Goal: Register for event/course

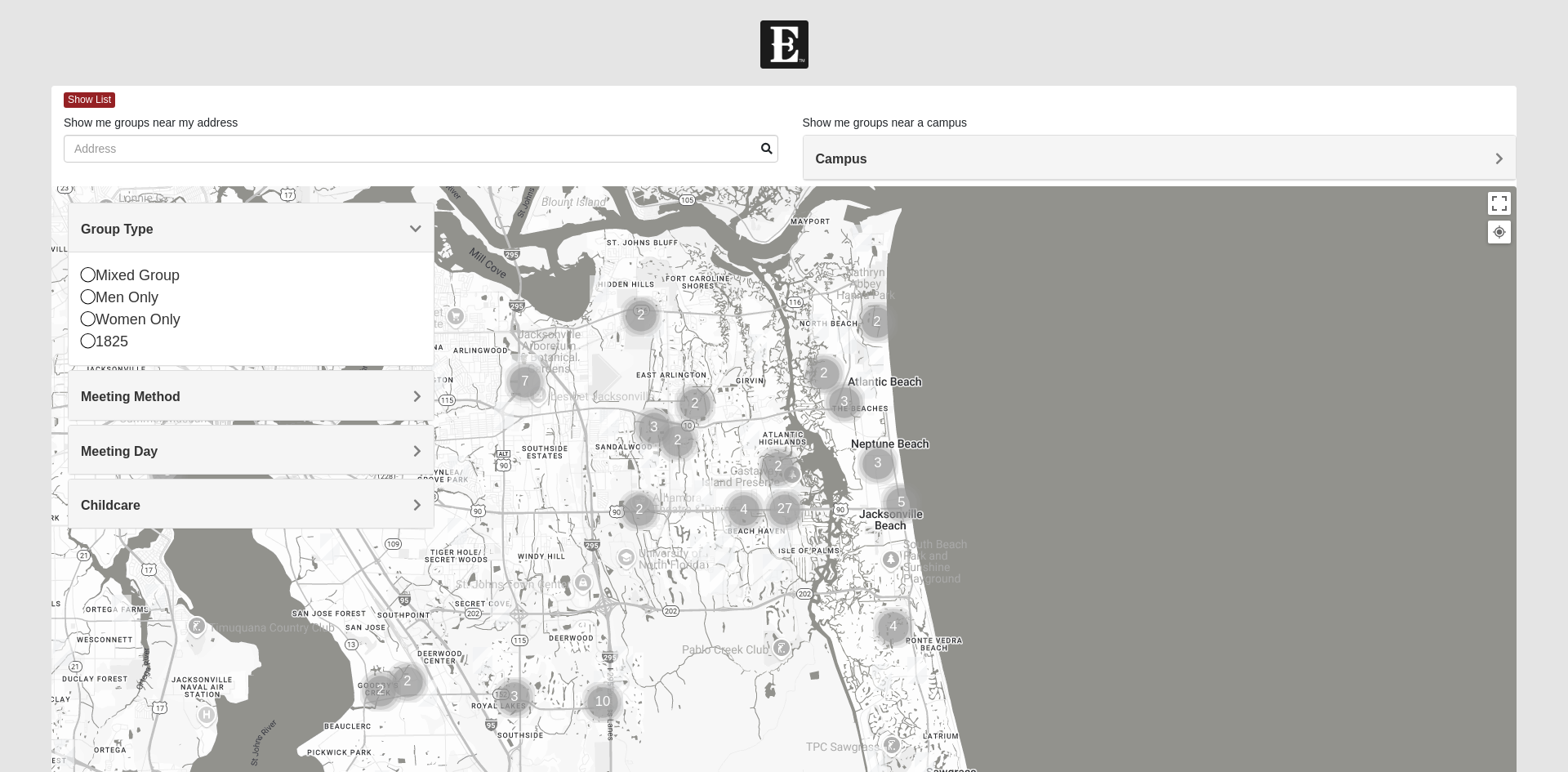
click at [100, 326] on div "Women Only" at bounding box center [251, 320] width 340 height 22
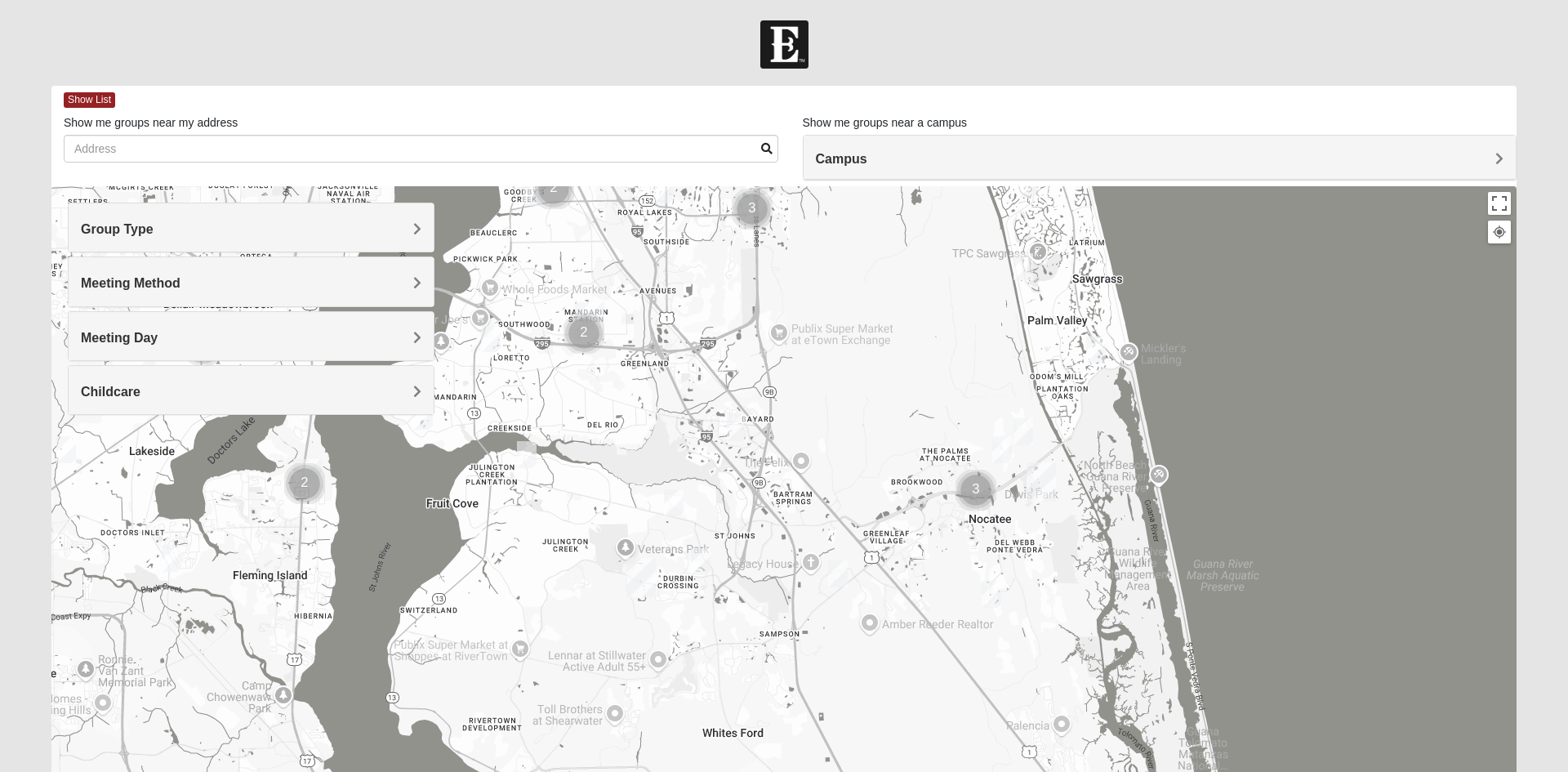
click at [844, 581] on img "Womens Houser 32259" at bounding box center [838, 573] width 33 height 40
click at [719, 531] on span "Learn More" at bounding box center [734, 537] width 69 height 17
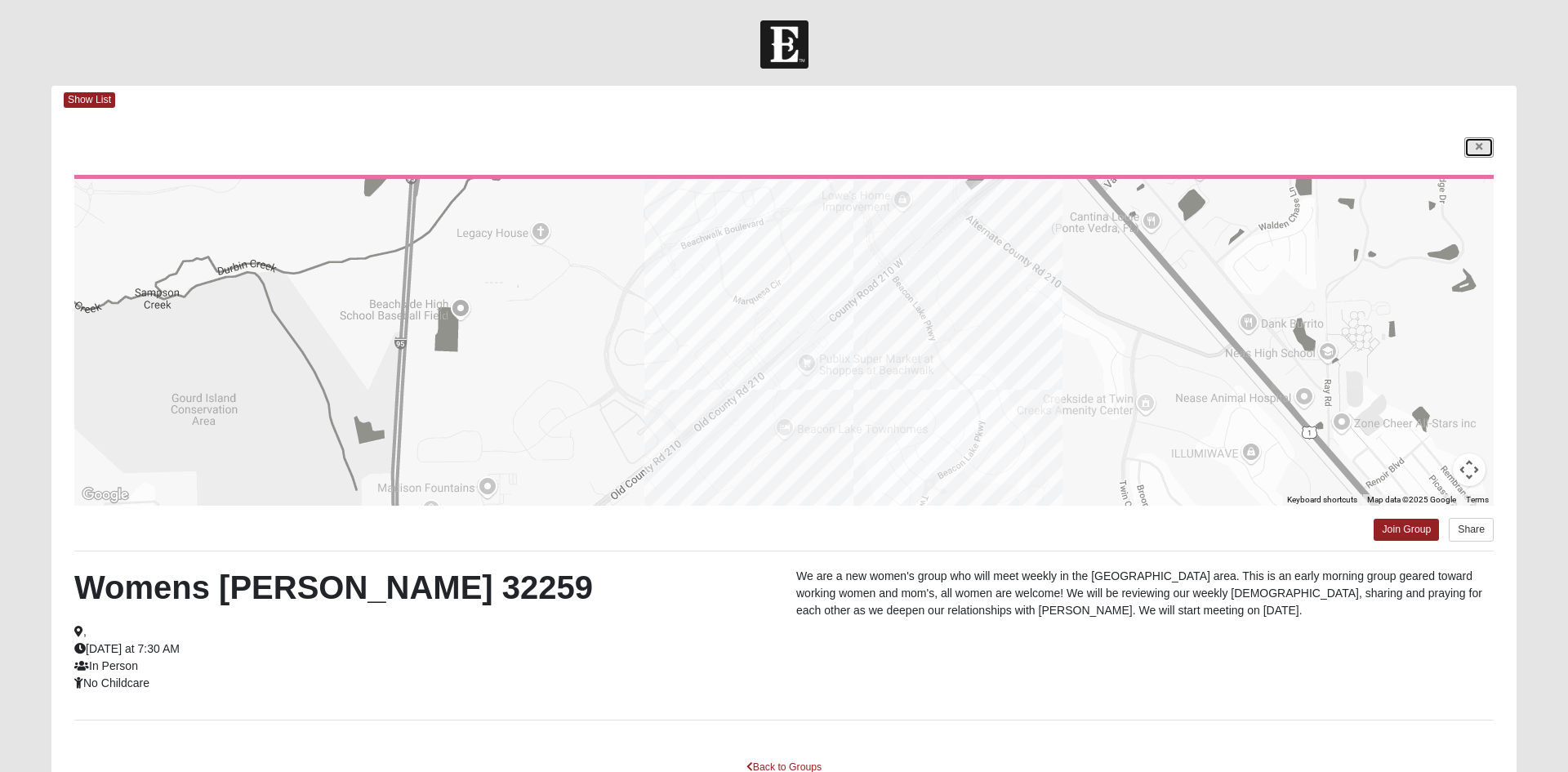
click at [1478, 148] on icon at bounding box center [1478, 147] width 6 height 10
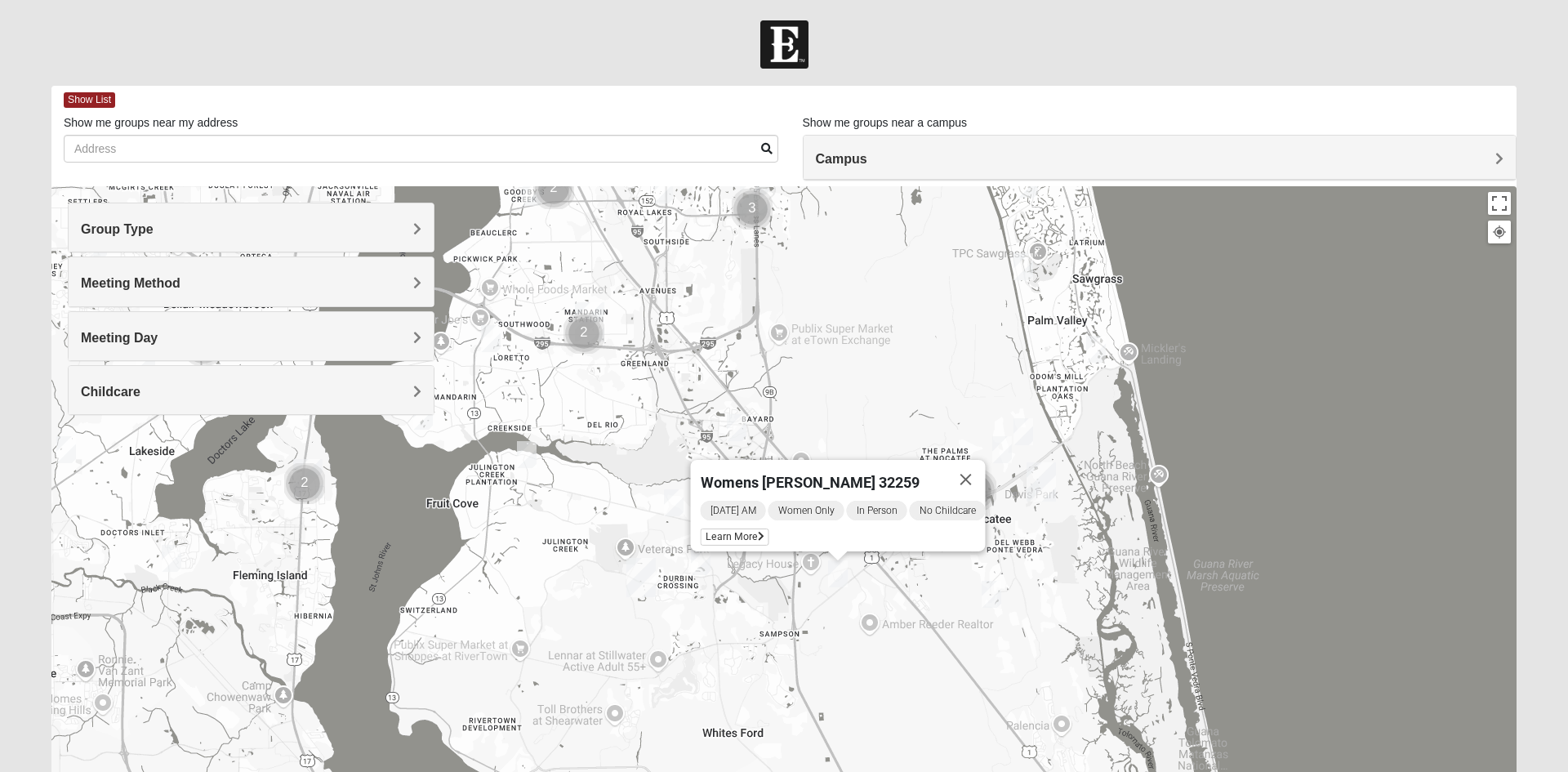
click at [974, 479] on button "Close" at bounding box center [966, 479] width 40 height 40
click at [232, 349] on div "Meeting Day" at bounding box center [251, 335] width 365 height 48
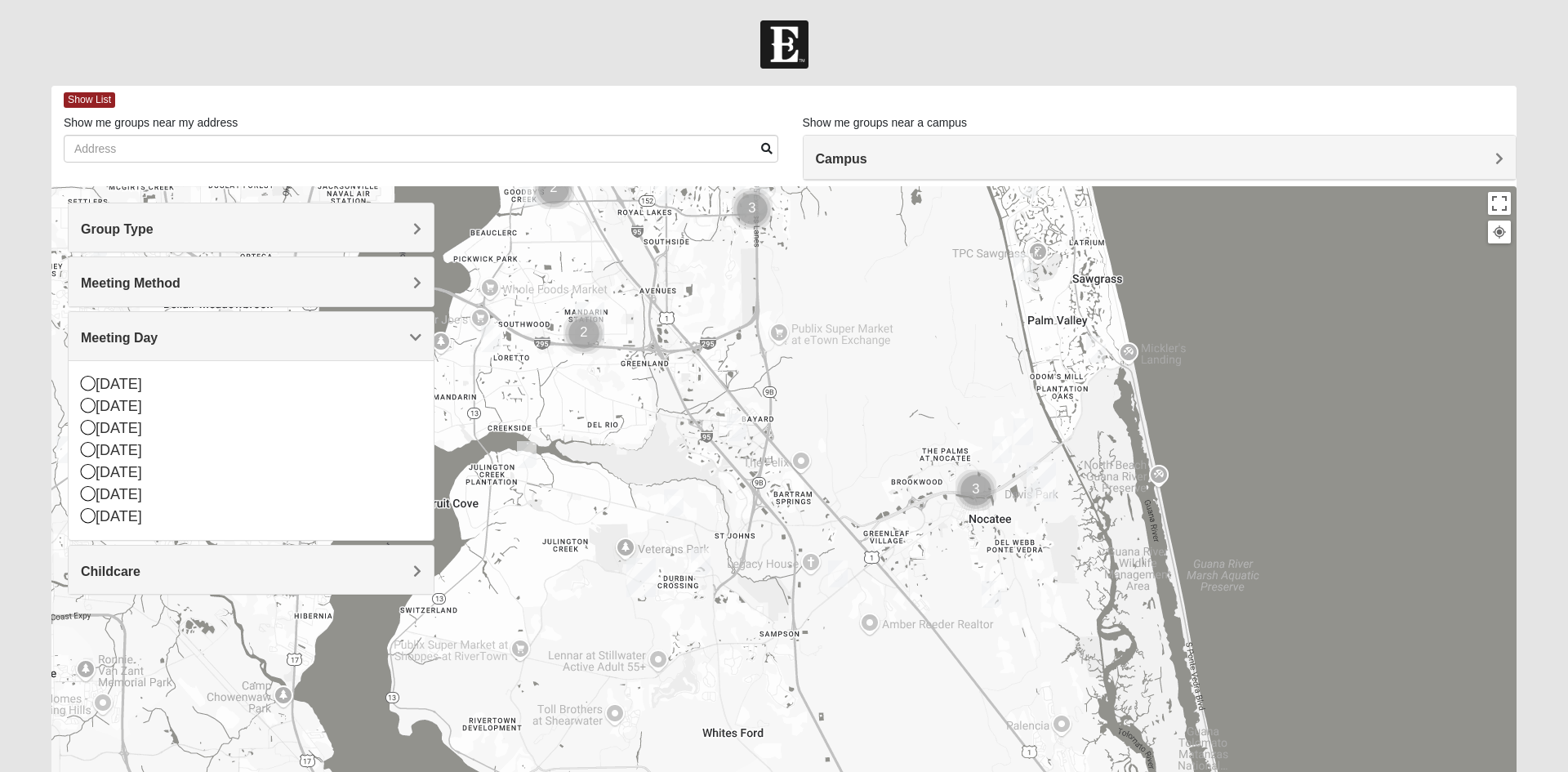
click at [95, 517] on icon at bounding box center [88, 516] width 15 height 15
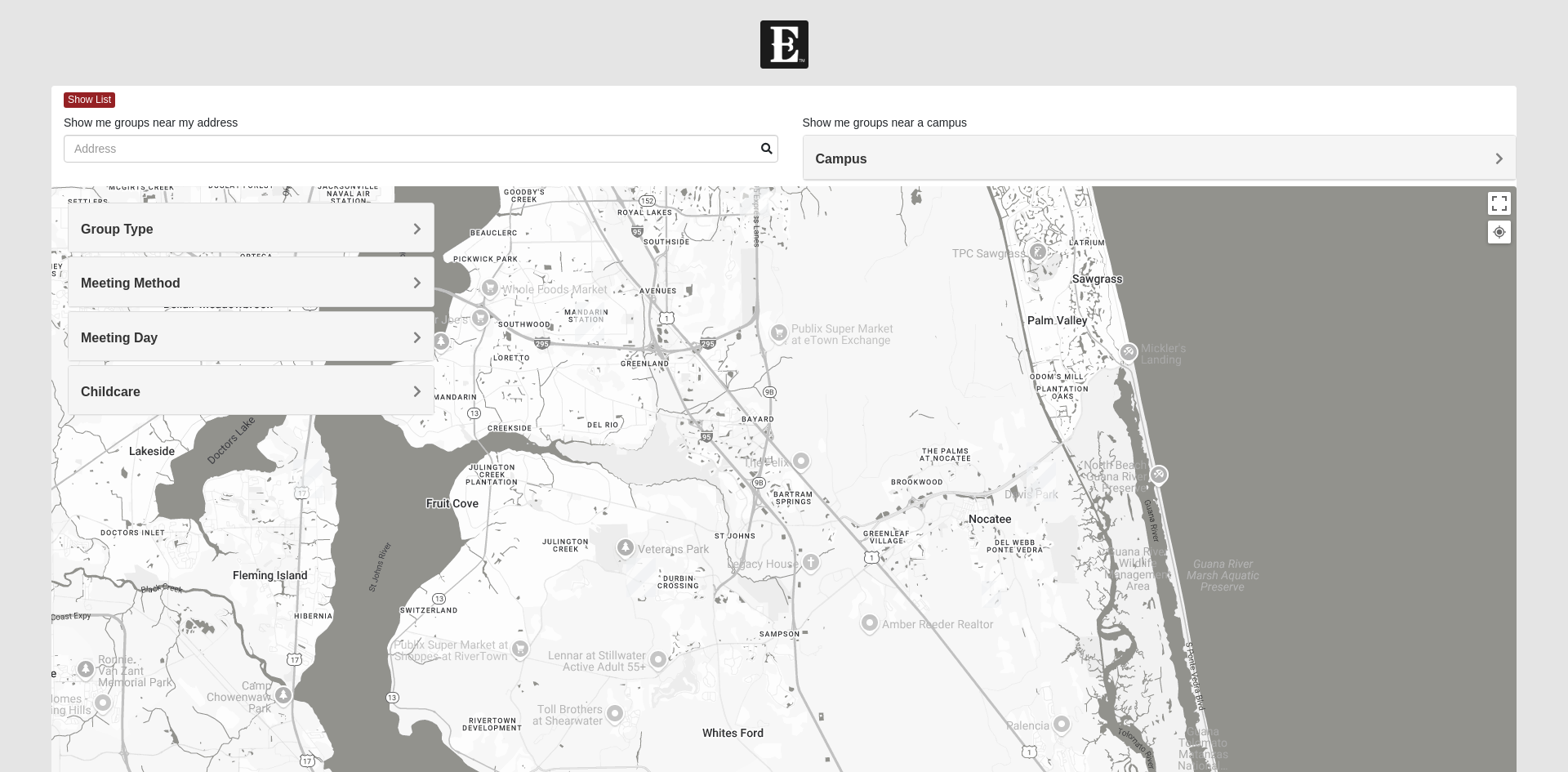
click at [994, 599] on img "Womens Buckland/McGowan 32081" at bounding box center [992, 595] width 33 height 40
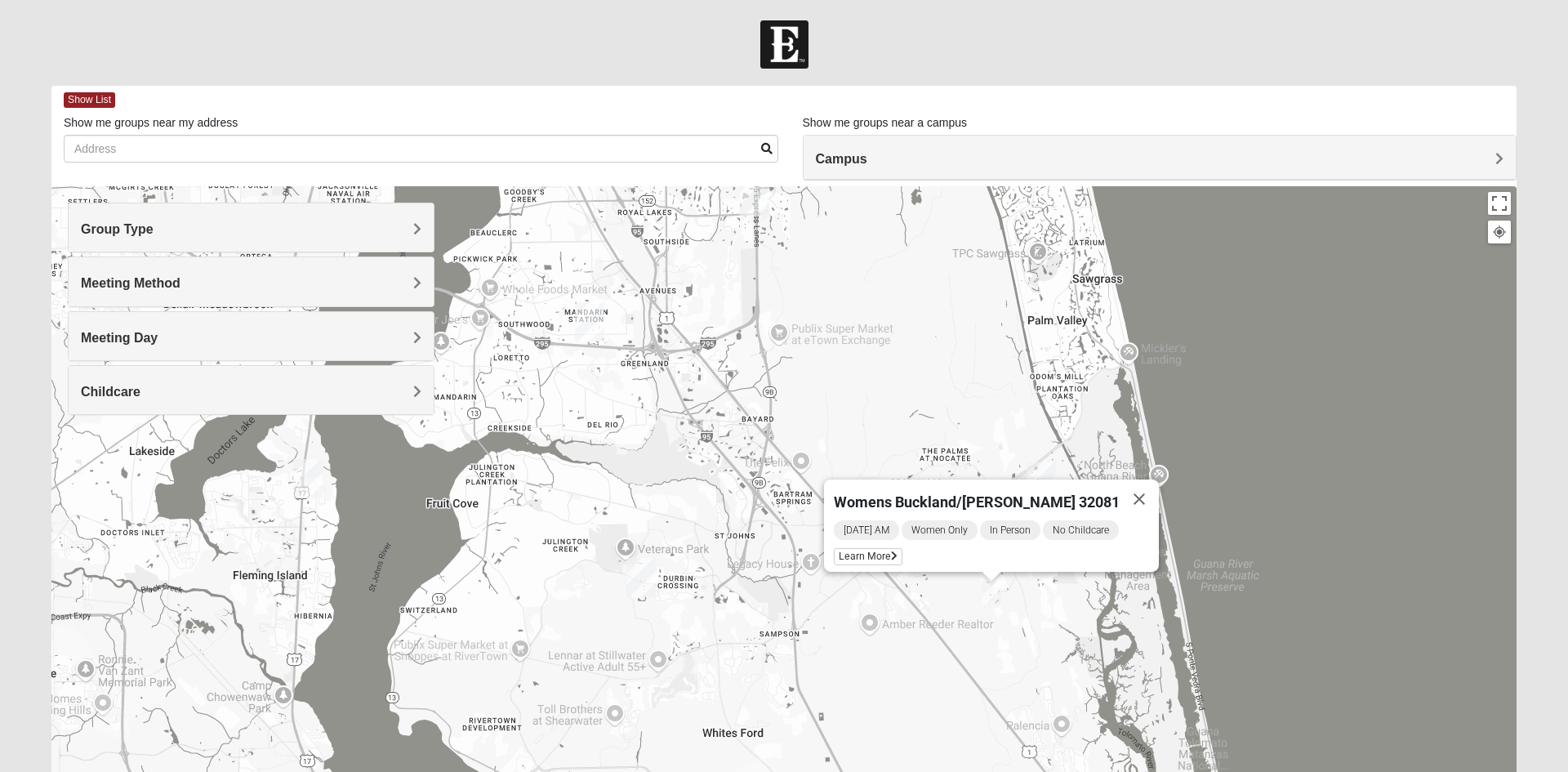
click at [881, 551] on span "Learn More" at bounding box center [868, 556] width 69 height 17
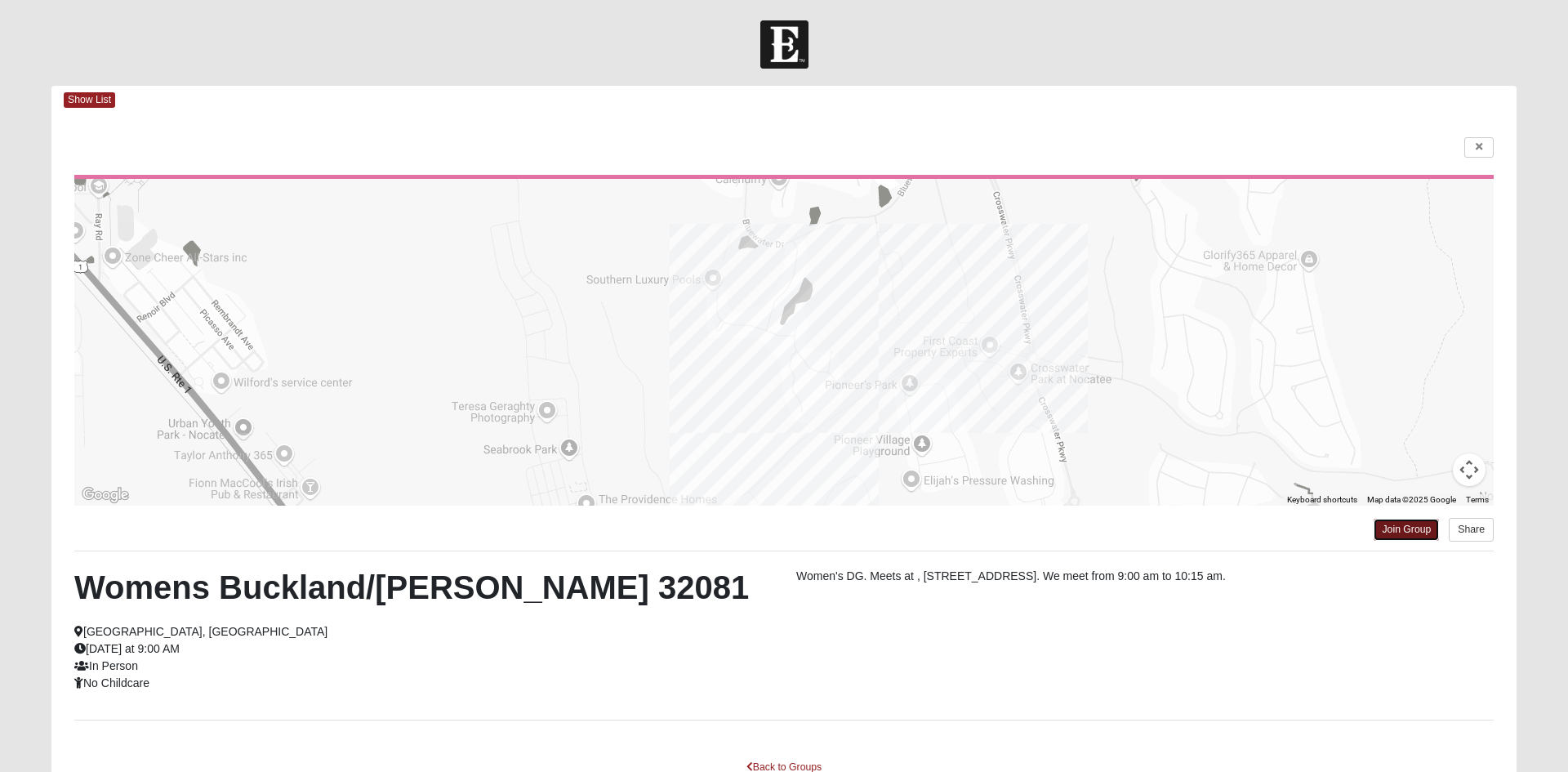
click at [1405, 529] on link "Join Group" at bounding box center [1405, 529] width 65 height 22
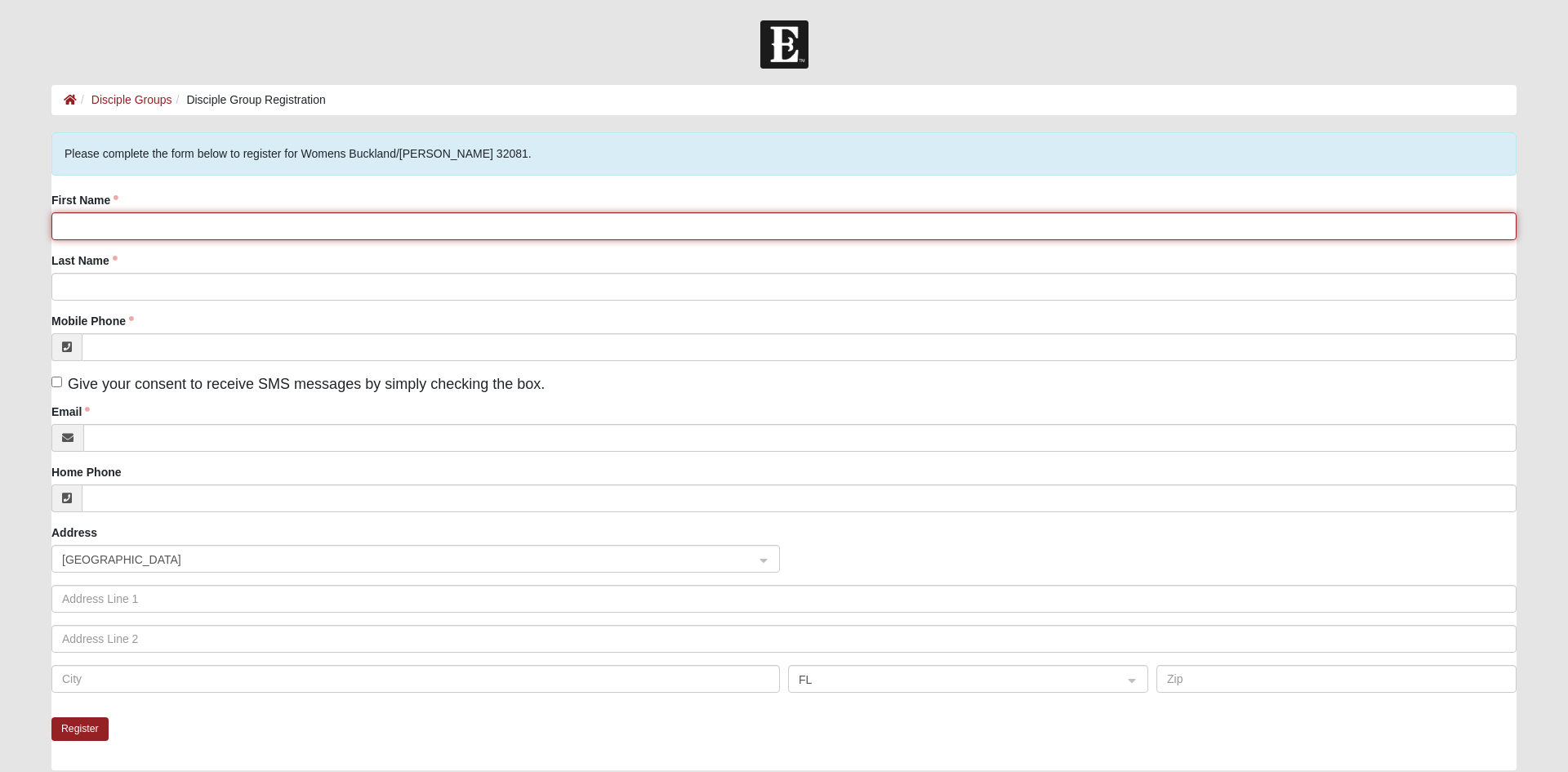
click at [171, 221] on input "First Name" at bounding box center [784, 226] width 1465 height 28
type input "Soo"
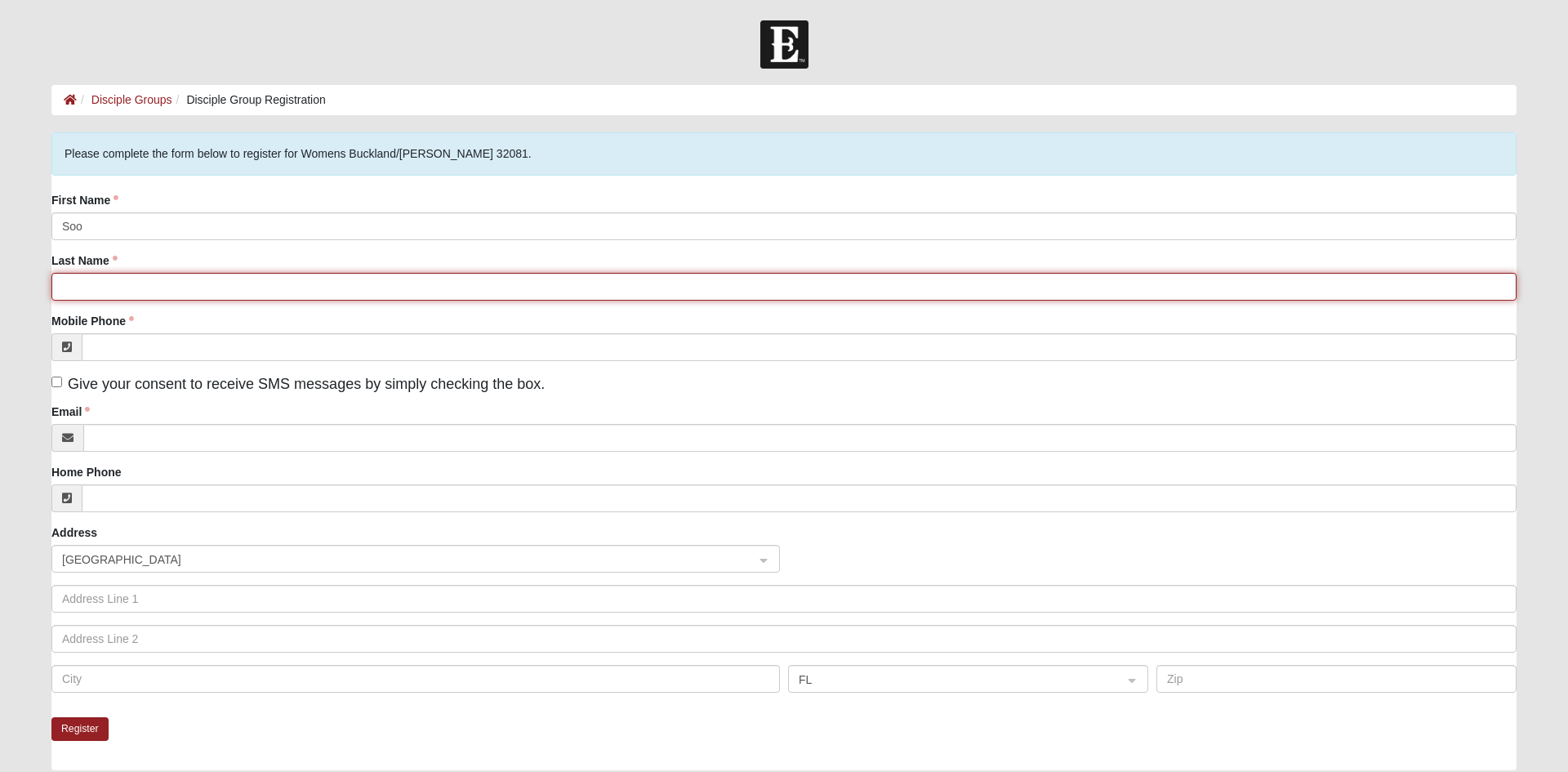
click at [148, 288] on input "Last Name" at bounding box center [784, 287] width 1465 height 28
type input "Reinman"
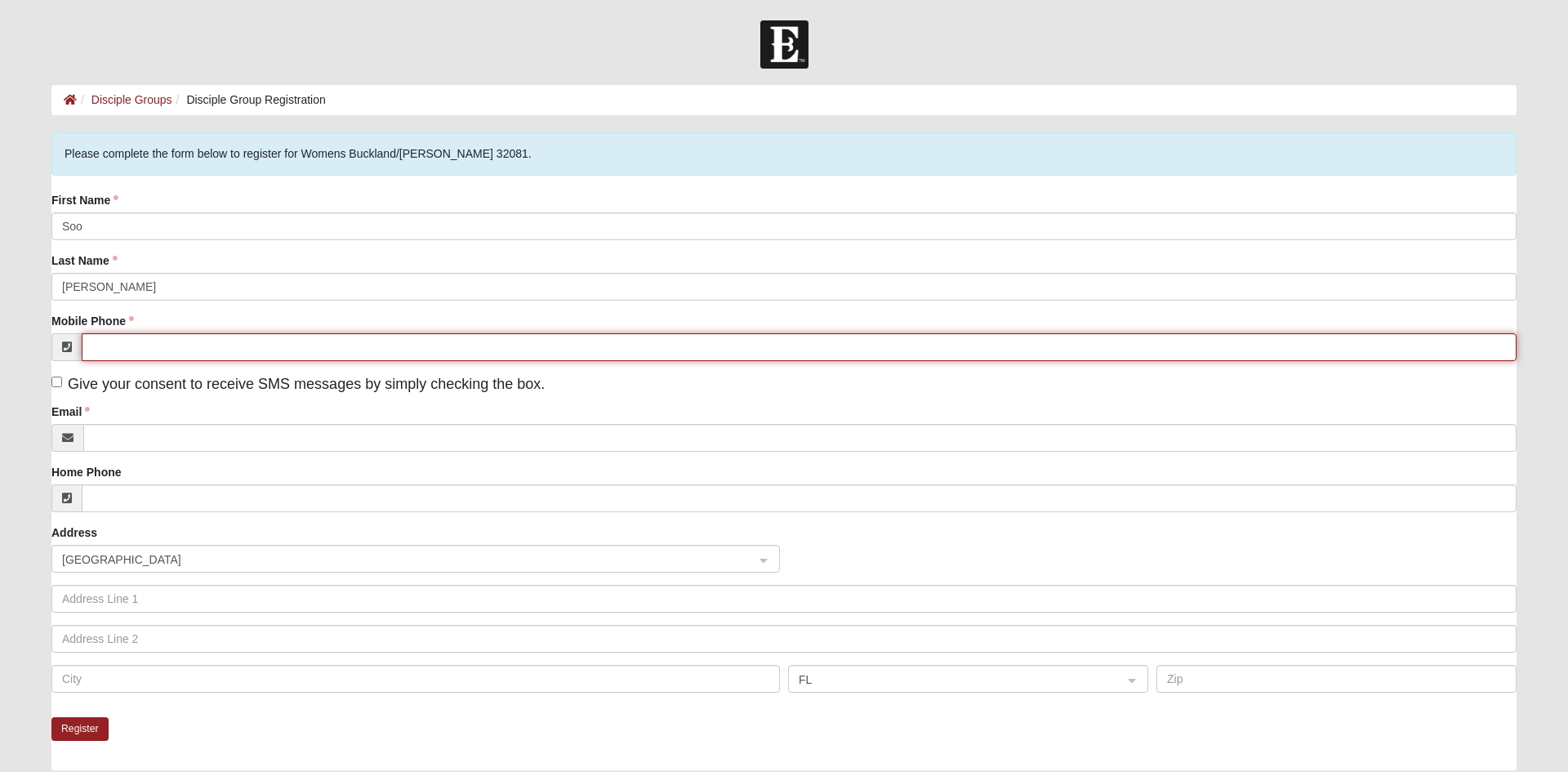
click at [185, 347] on input "Mobile Phone" at bounding box center [799, 347] width 1435 height 28
type input "(843) 245-0716"
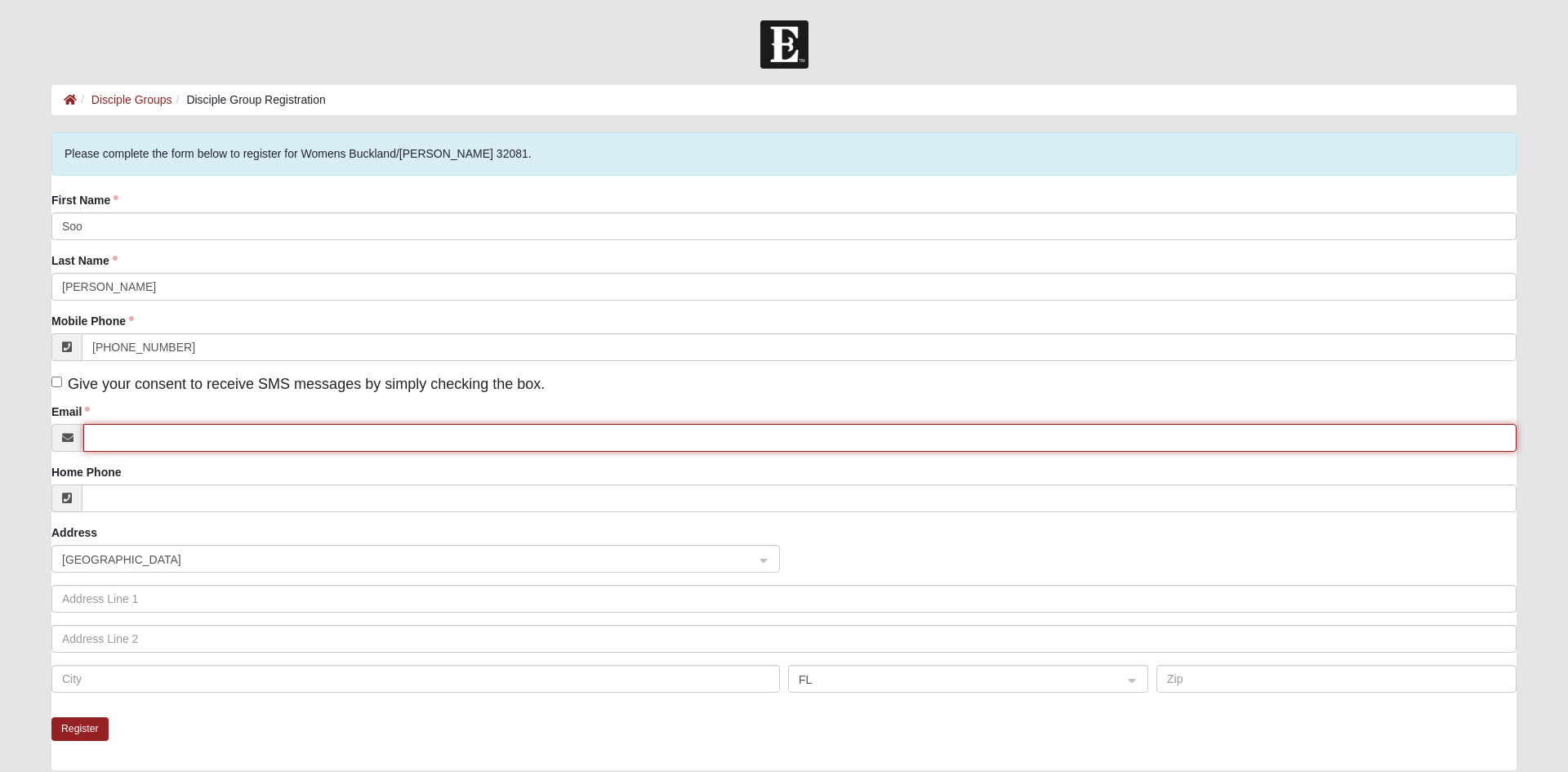
click at [267, 438] on input "Email" at bounding box center [800, 437] width 1433 height 28
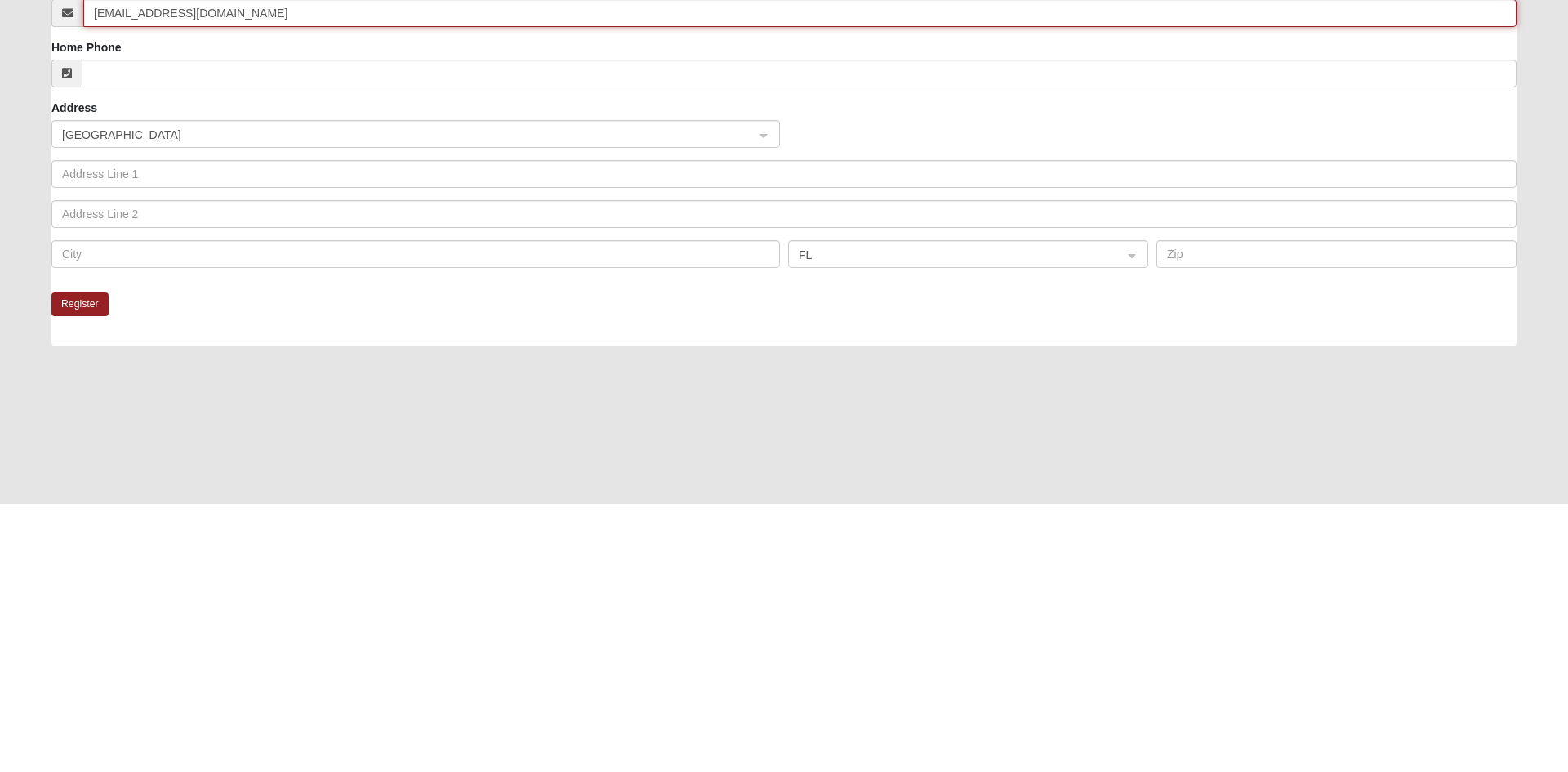
scroll to position [157, 0]
type input "Soohan0415@gmail.com"
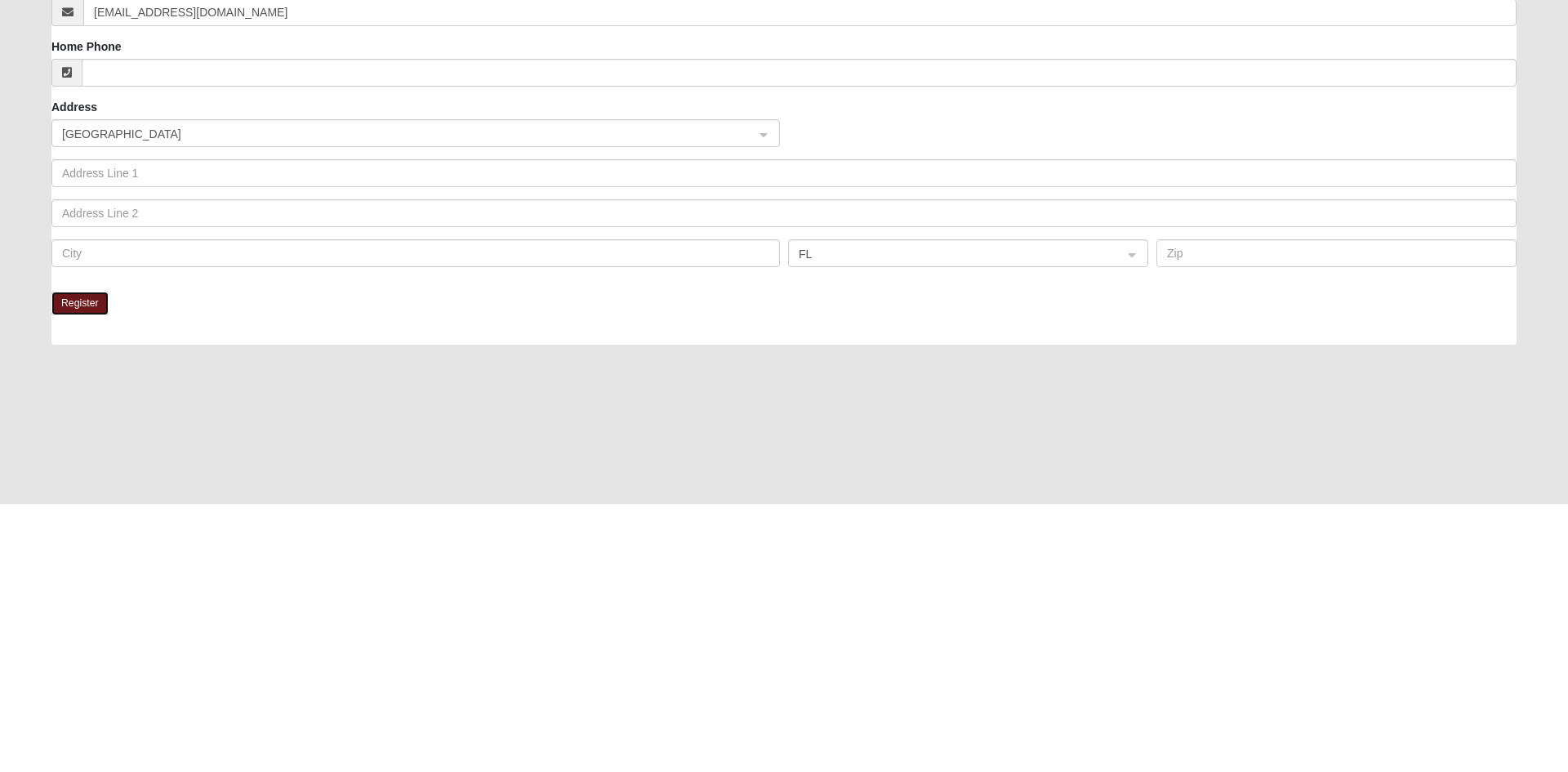
click at [97, 579] on button "Register" at bounding box center [80, 572] width 57 height 24
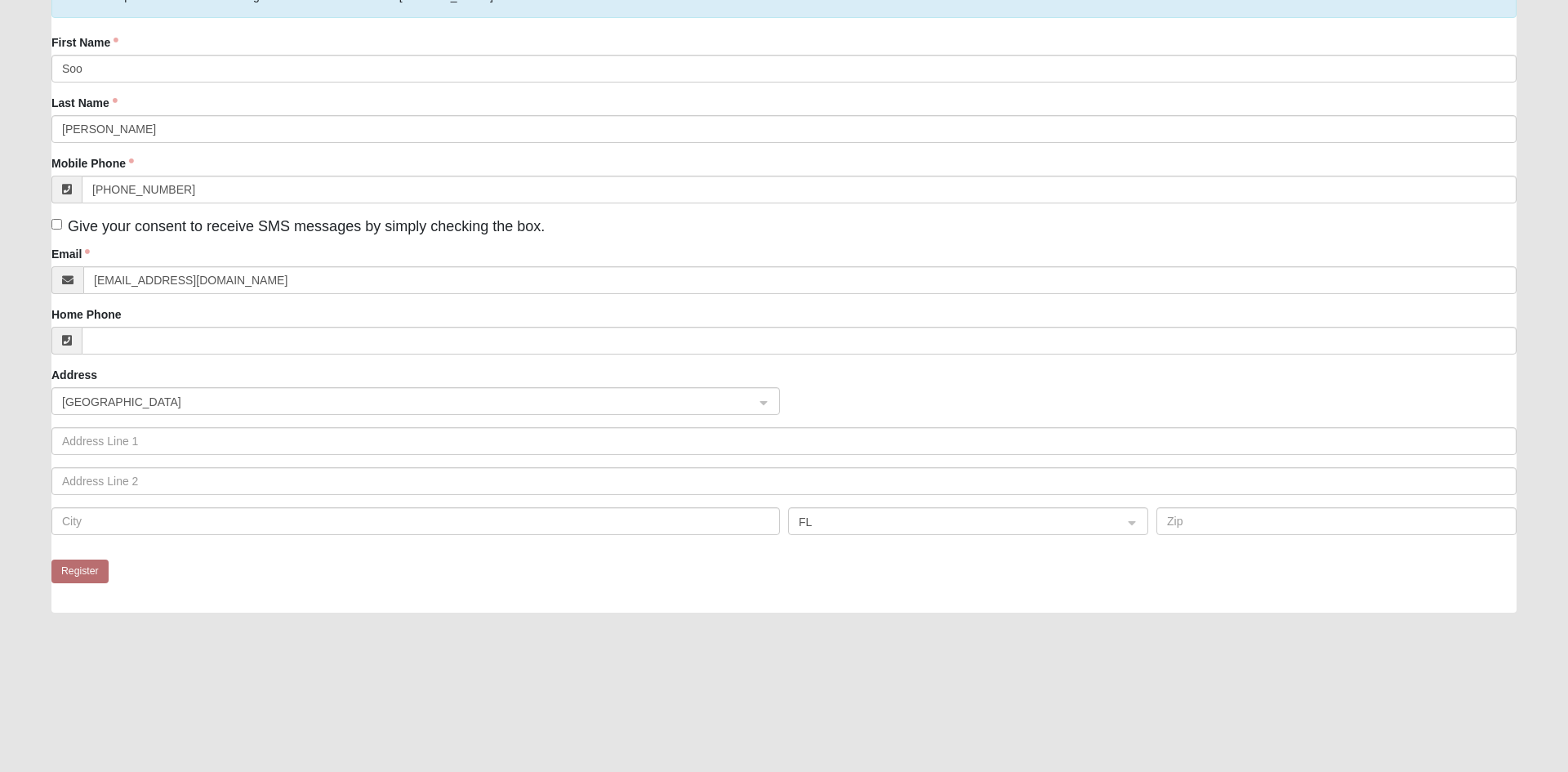
scroll to position [0, 0]
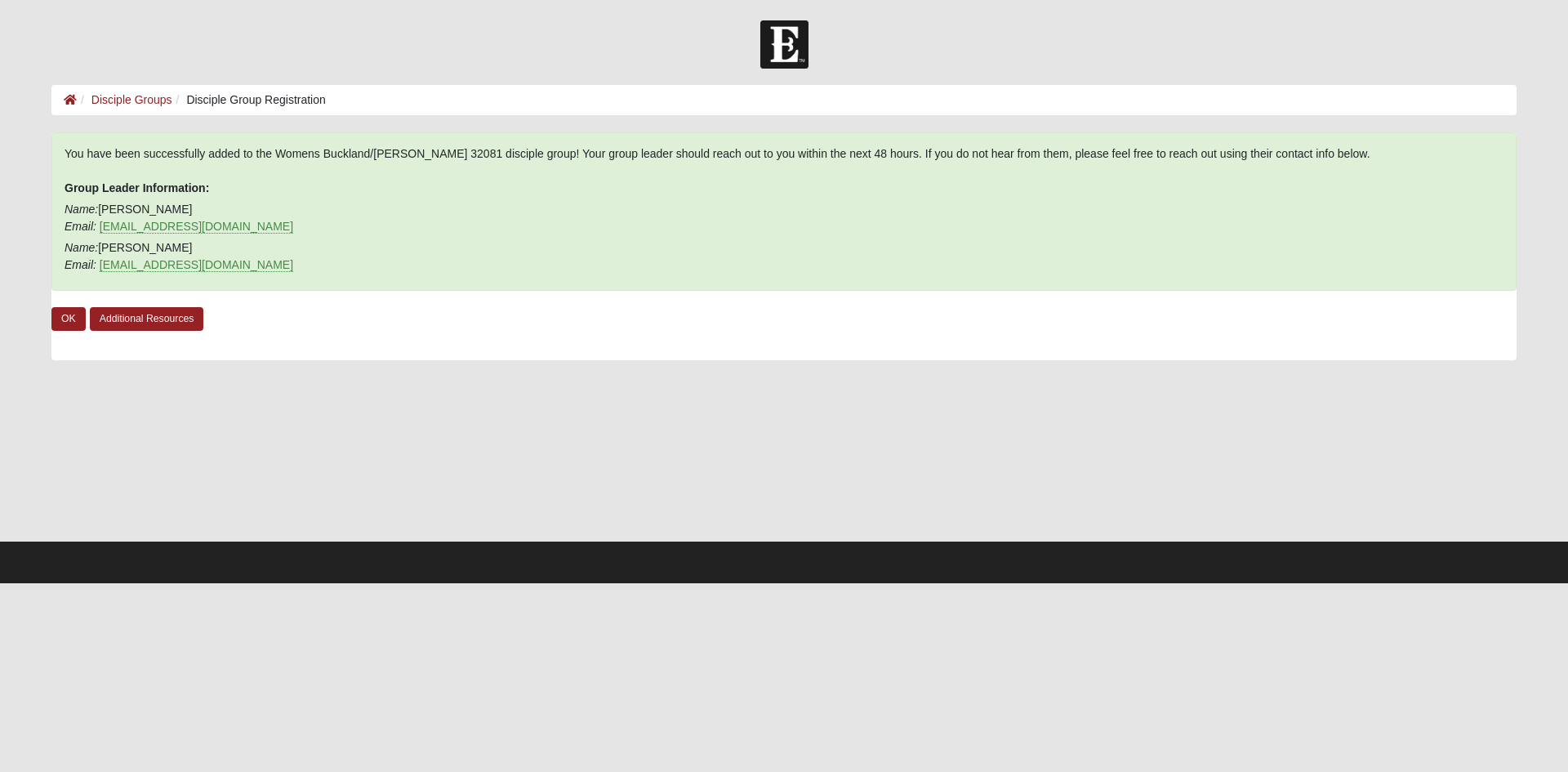
click at [429, 318] on div "You have been successfully added to the Womens Buckland/McGowan 32081 disciple …" at bounding box center [784, 246] width 1465 height 228
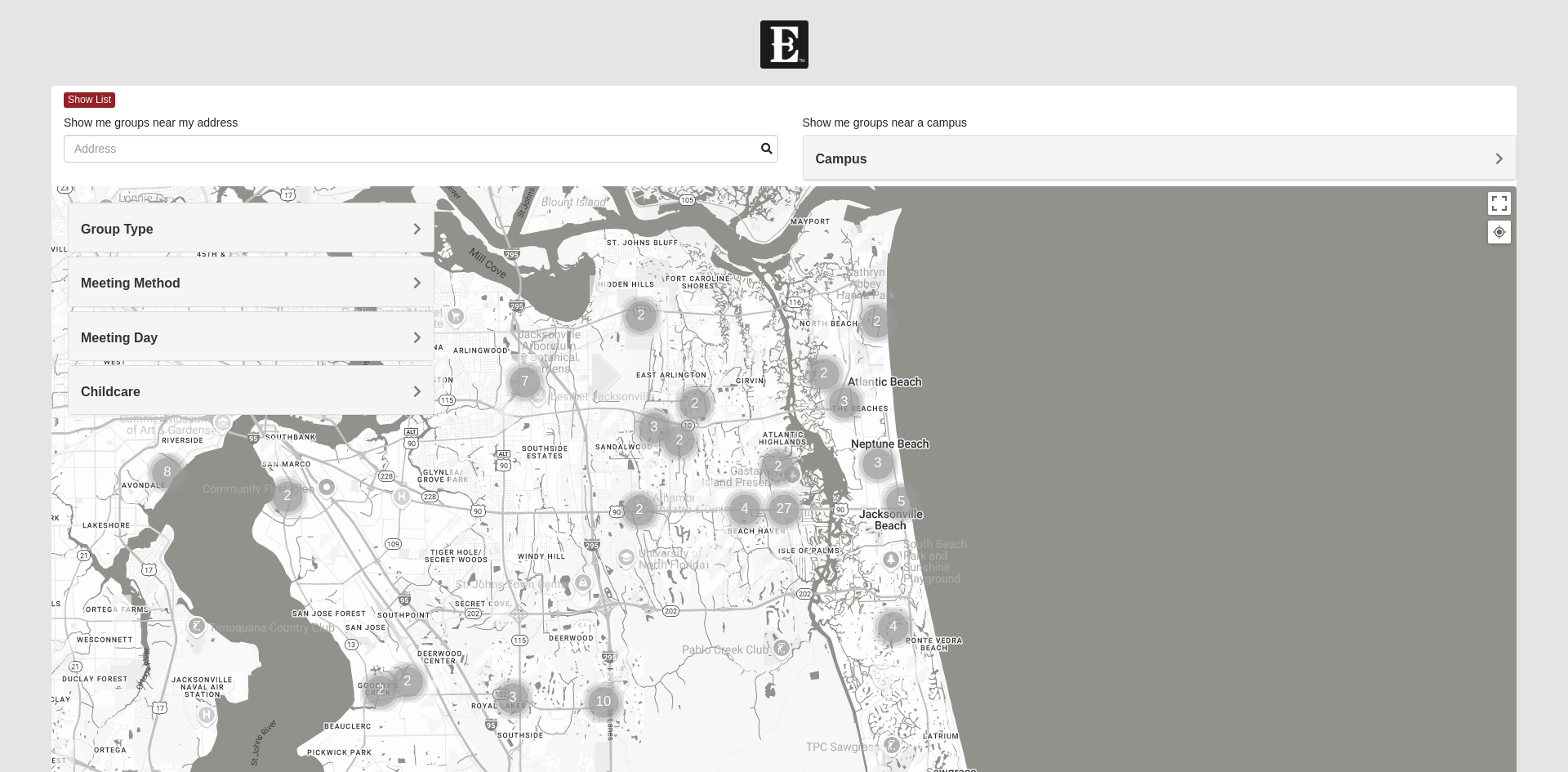
click at [307, 224] on h4 "Group Type" at bounding box center [251, 229] width 340 height 16
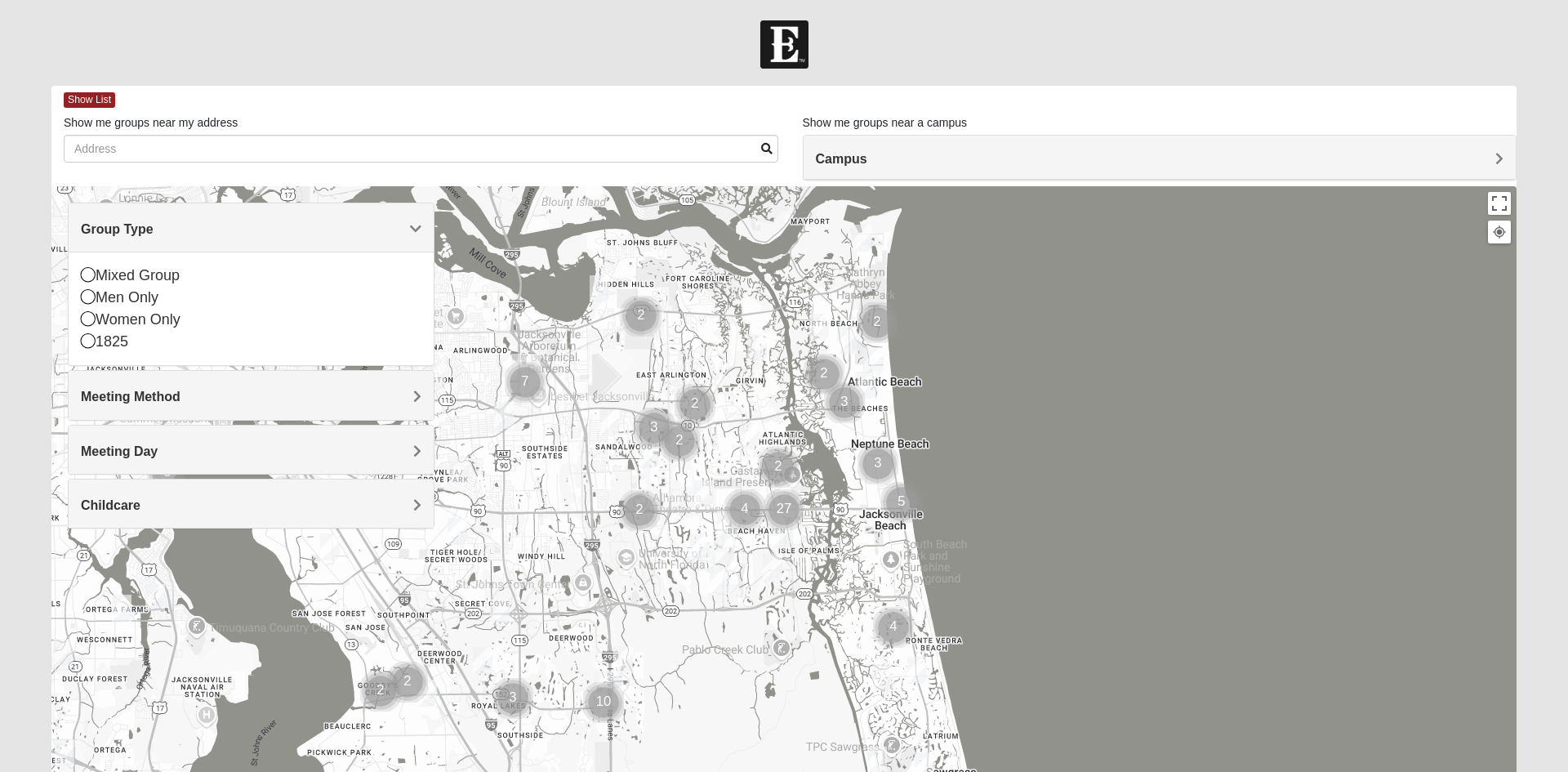
click at [91, 302] on icon at bounding box center [88, 297] width 15 height 15
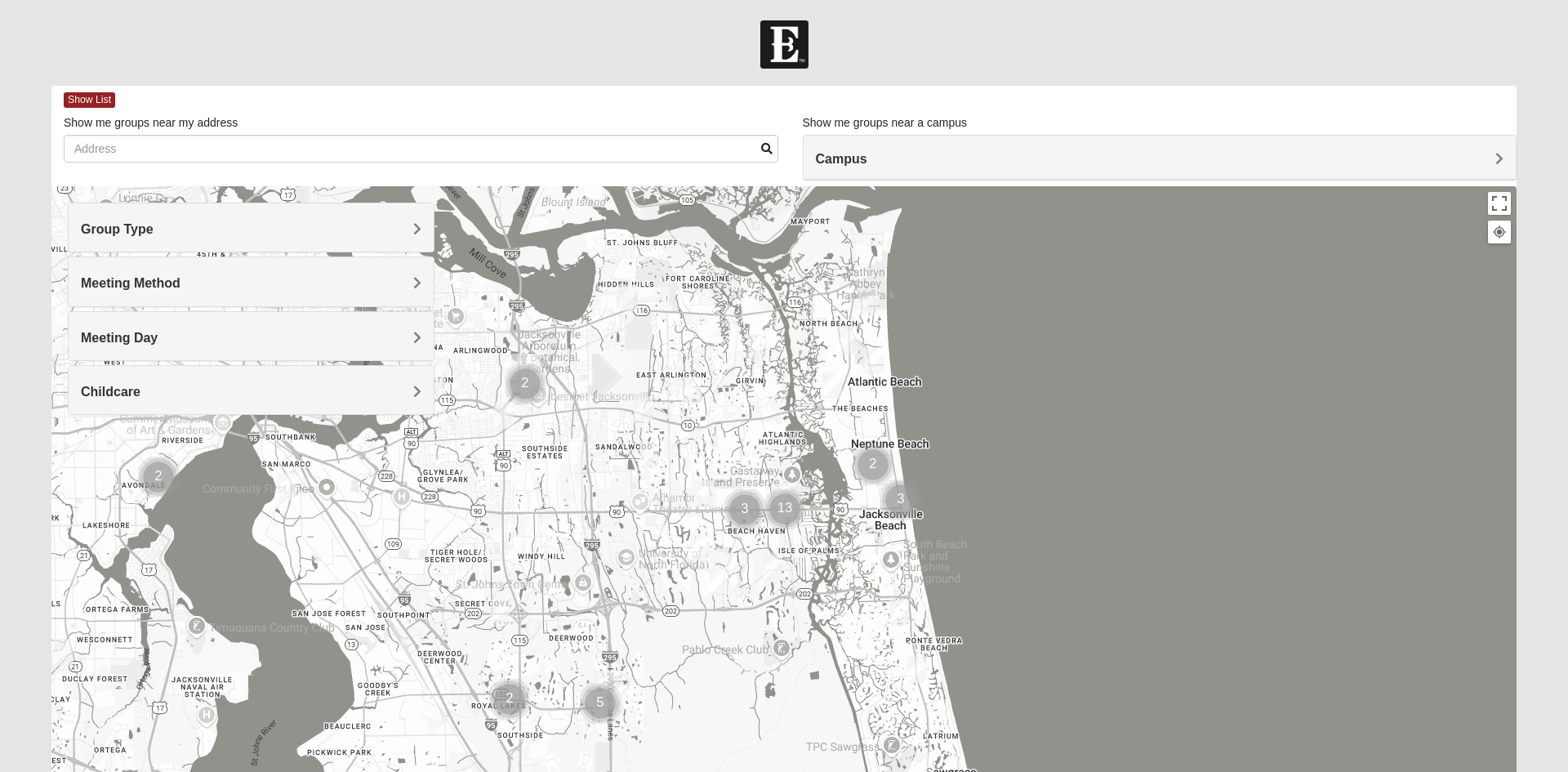
click at [347, 245] on div "Group Type" at bounding box center [251, 227] width 365 height 48
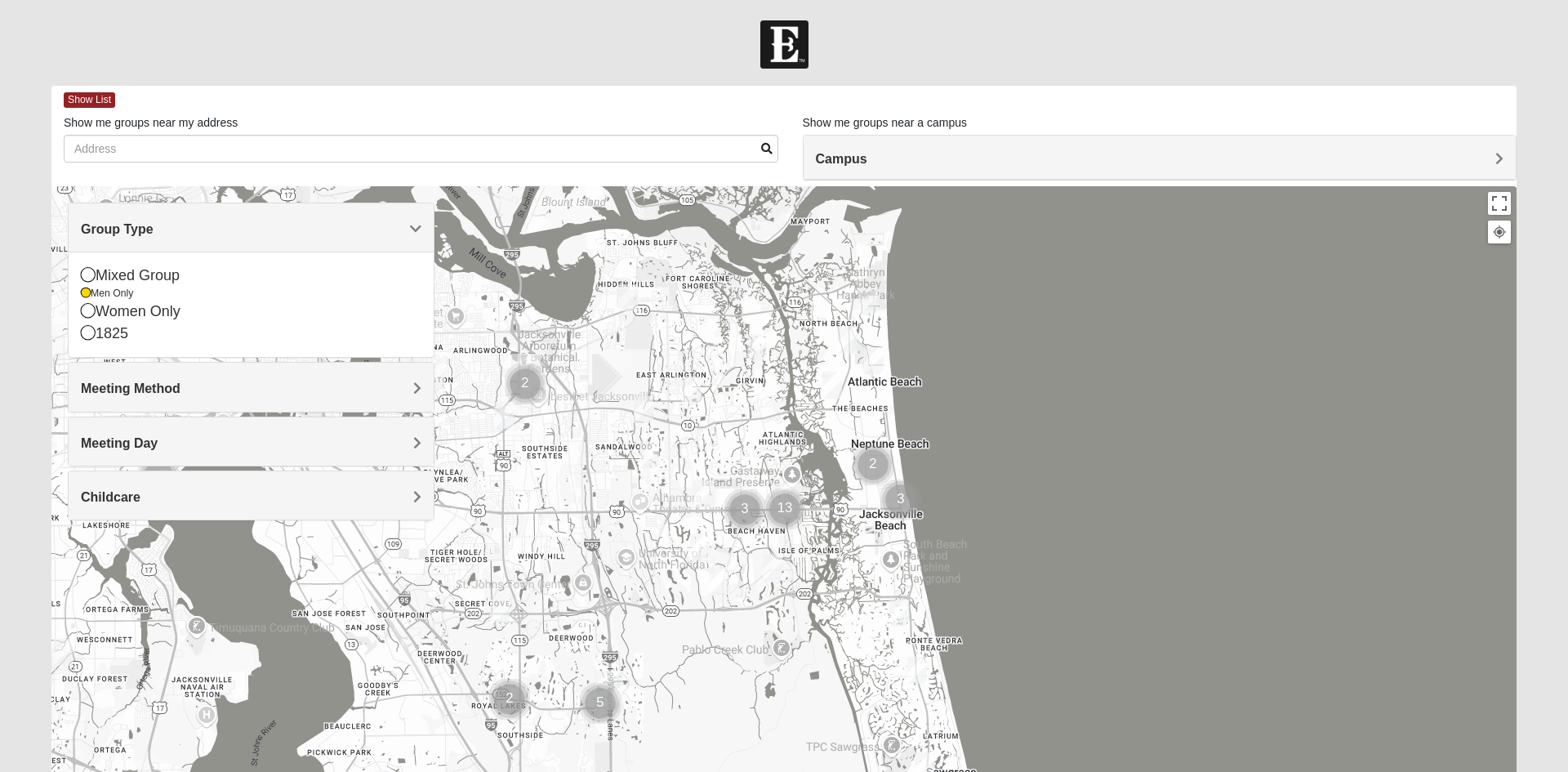
click at [242, 502] on h4 "Childcare" at bounding box center [251, 496] width 340 height 16
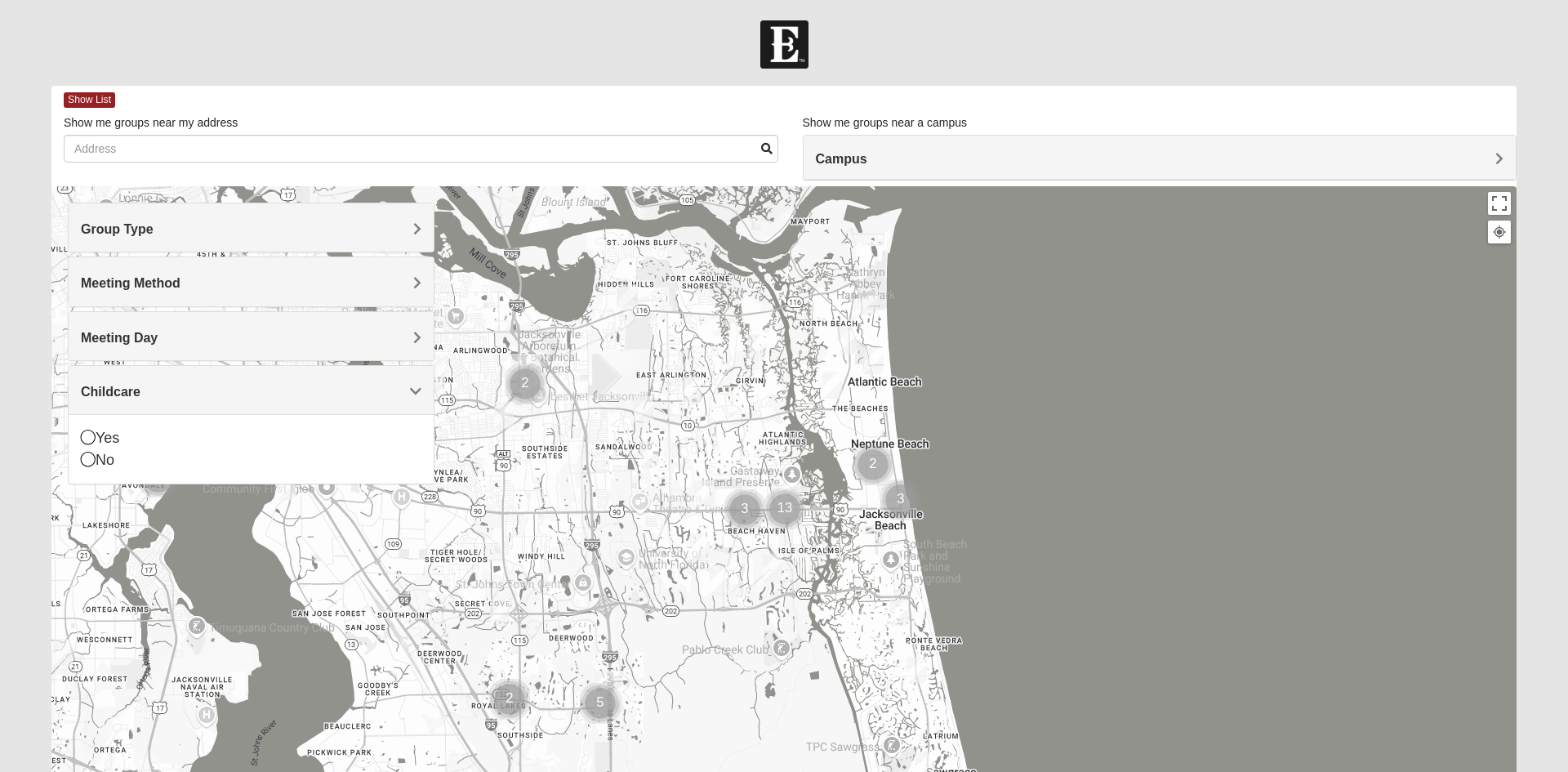
click at [107, 462] on div "No" at bounding box center [251, 460] width 340 height 22
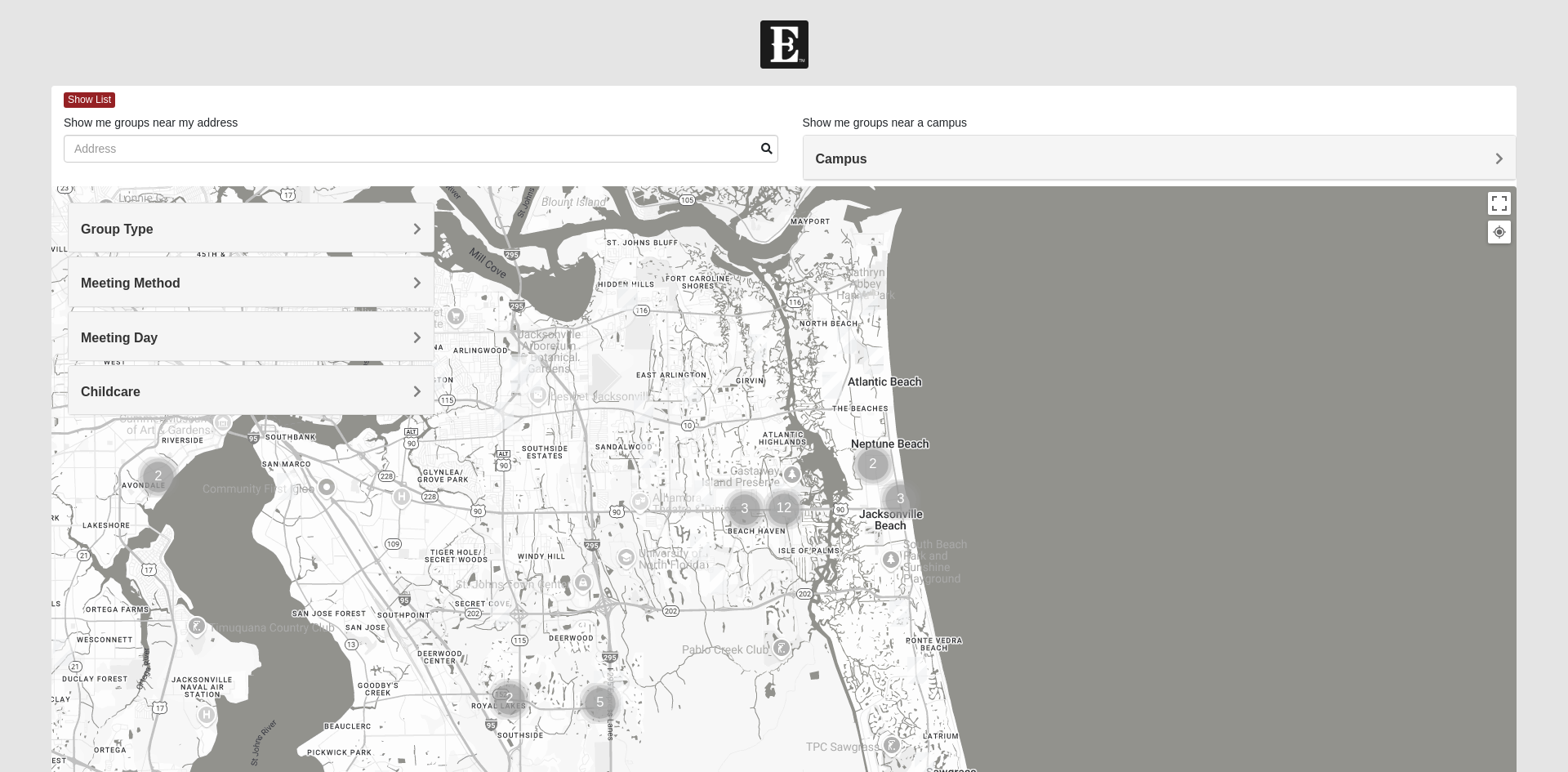
click at [209, 287] on h4 "Meeting Method" at bounding box center [251, 282] width 340 height 16
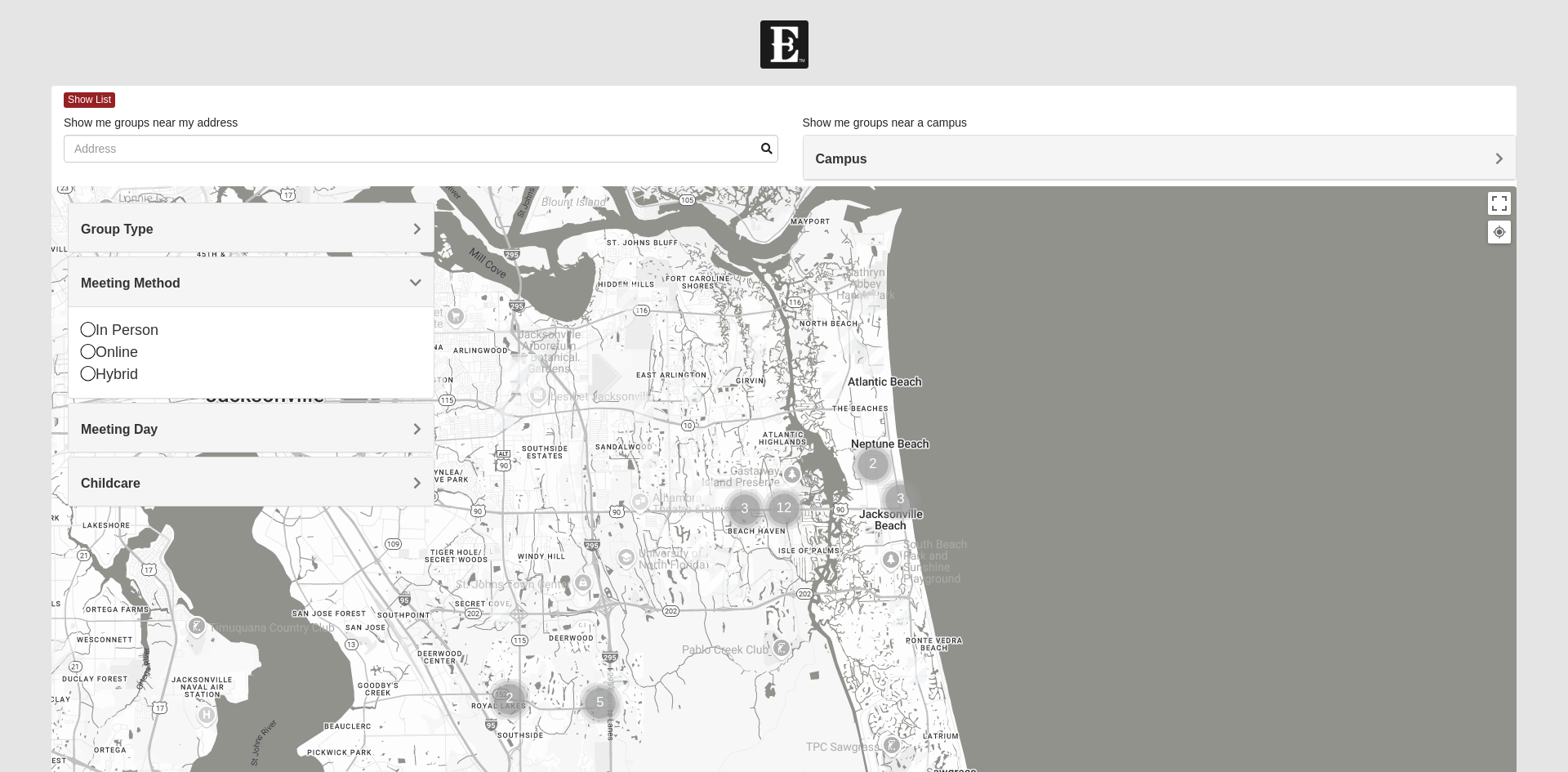
click at [77, 337] on div "In Person Online Hybrid" at bounding box center [251, 352] width 365 height 92
click at [101, 327] on div "In Person" at bounding box center [251, 330] width 340 height 22
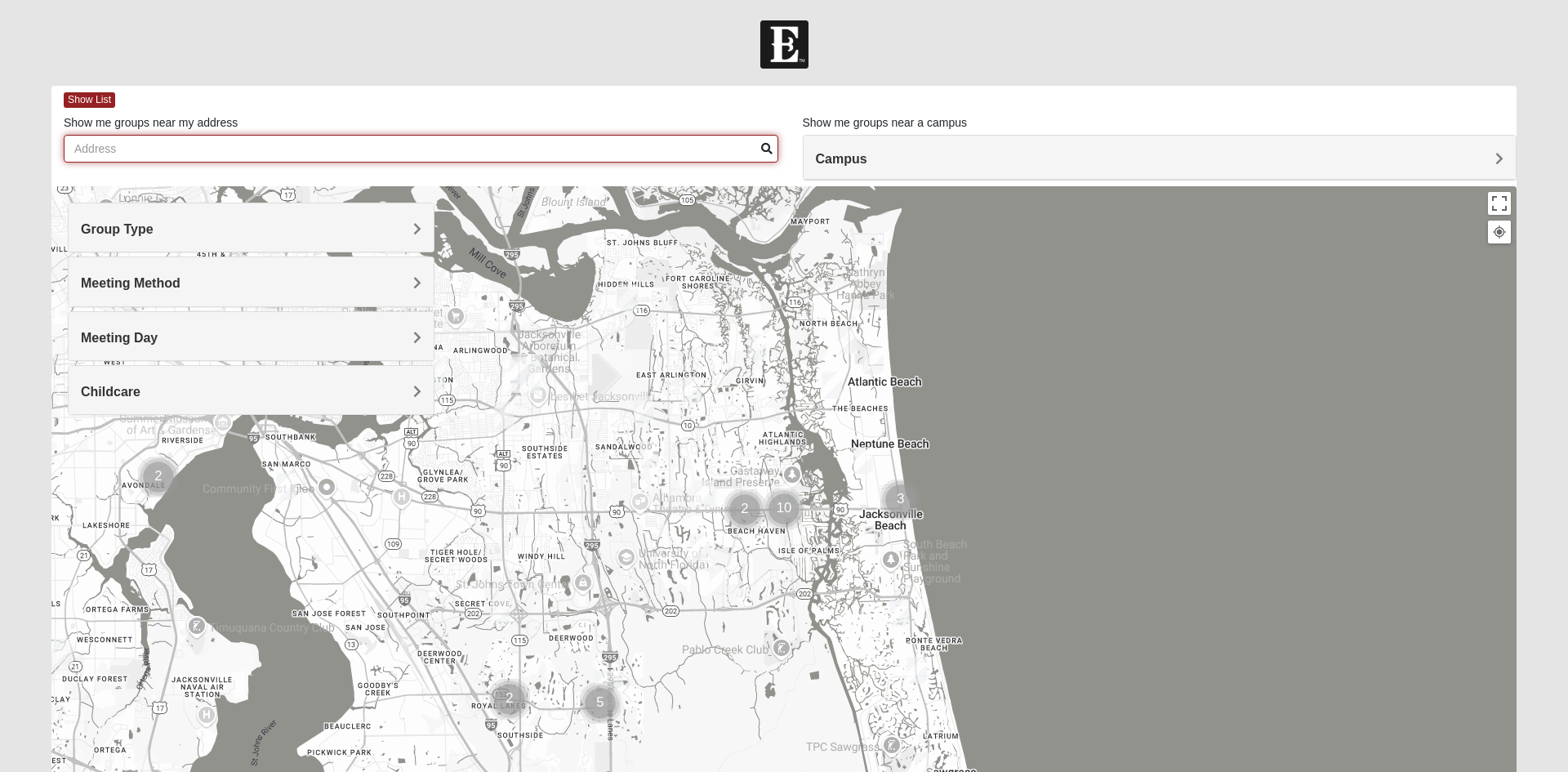
click at [165, 145] on input "Show me groups near my address" at bounding box center [420, 149] width 714 height 28
click at [172, 155] on input "Show me groups near my address" at bounding box center [420, 149] width 714 height 28
type input "32259"
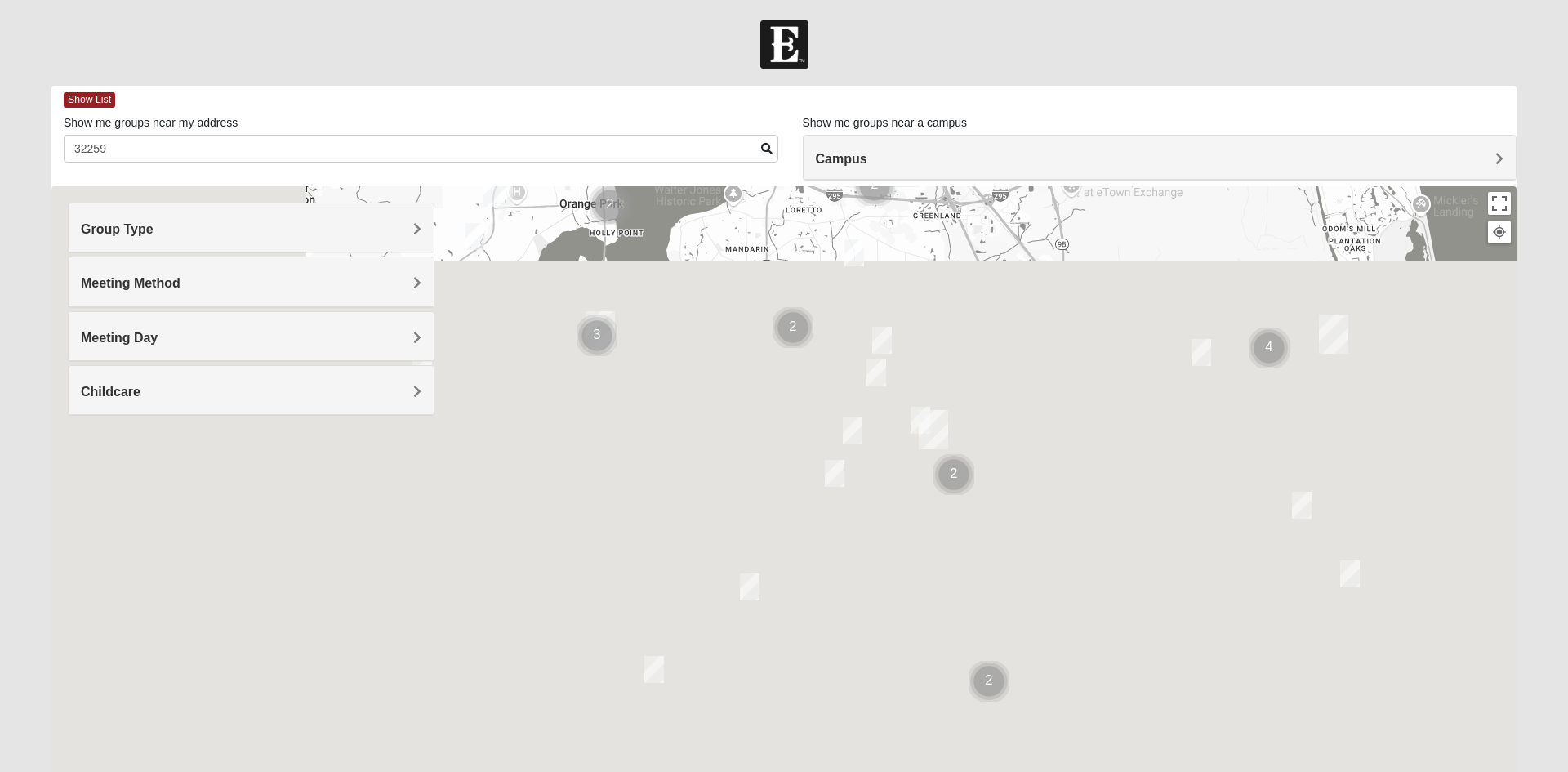
click at [103, 104] on span "Show List" at bounding box center [89, 99] width 51 height 16
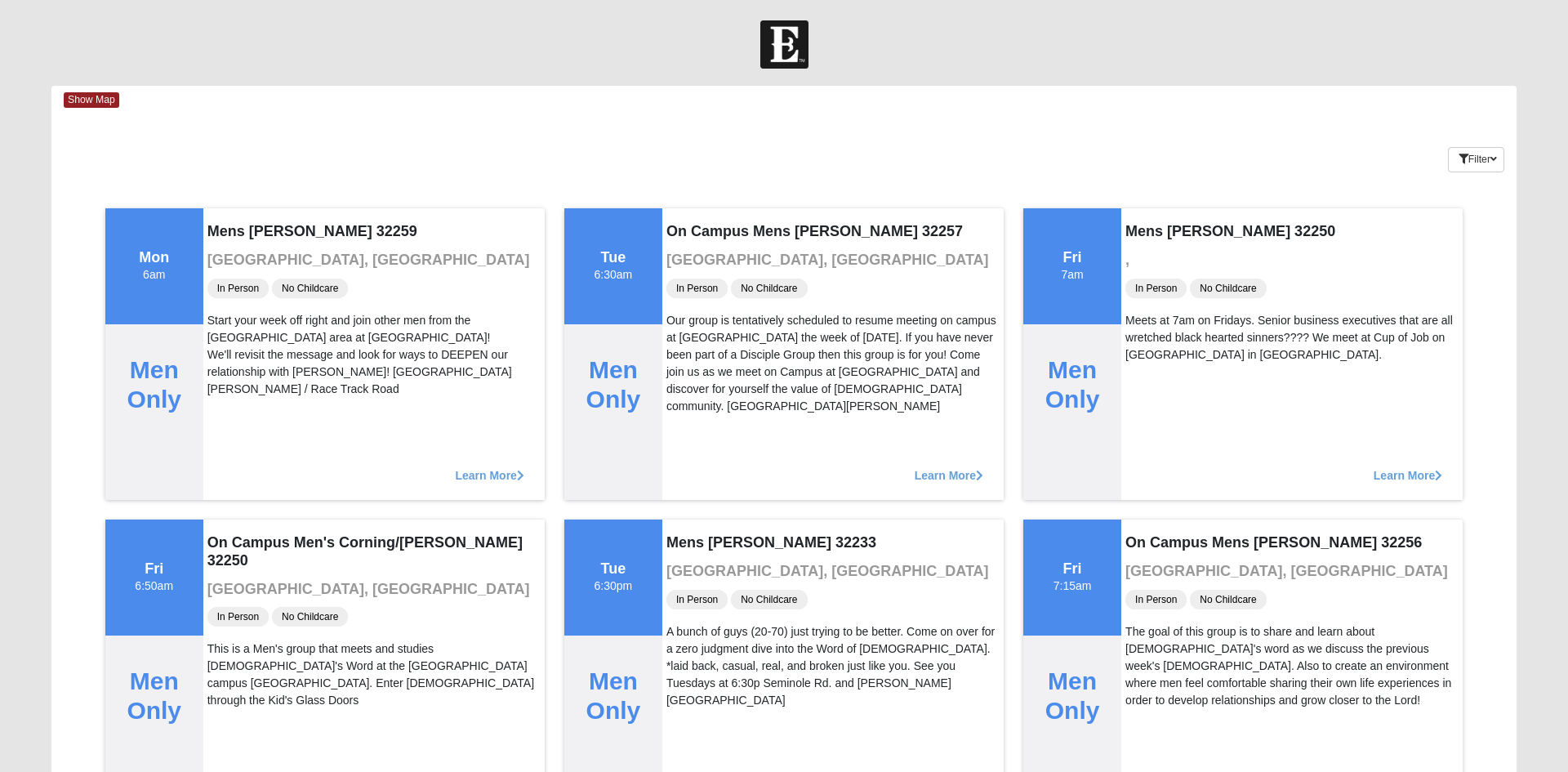
click at [496, 467] on span "Learn More" at bounding box center [489, 467] width 69 height 0
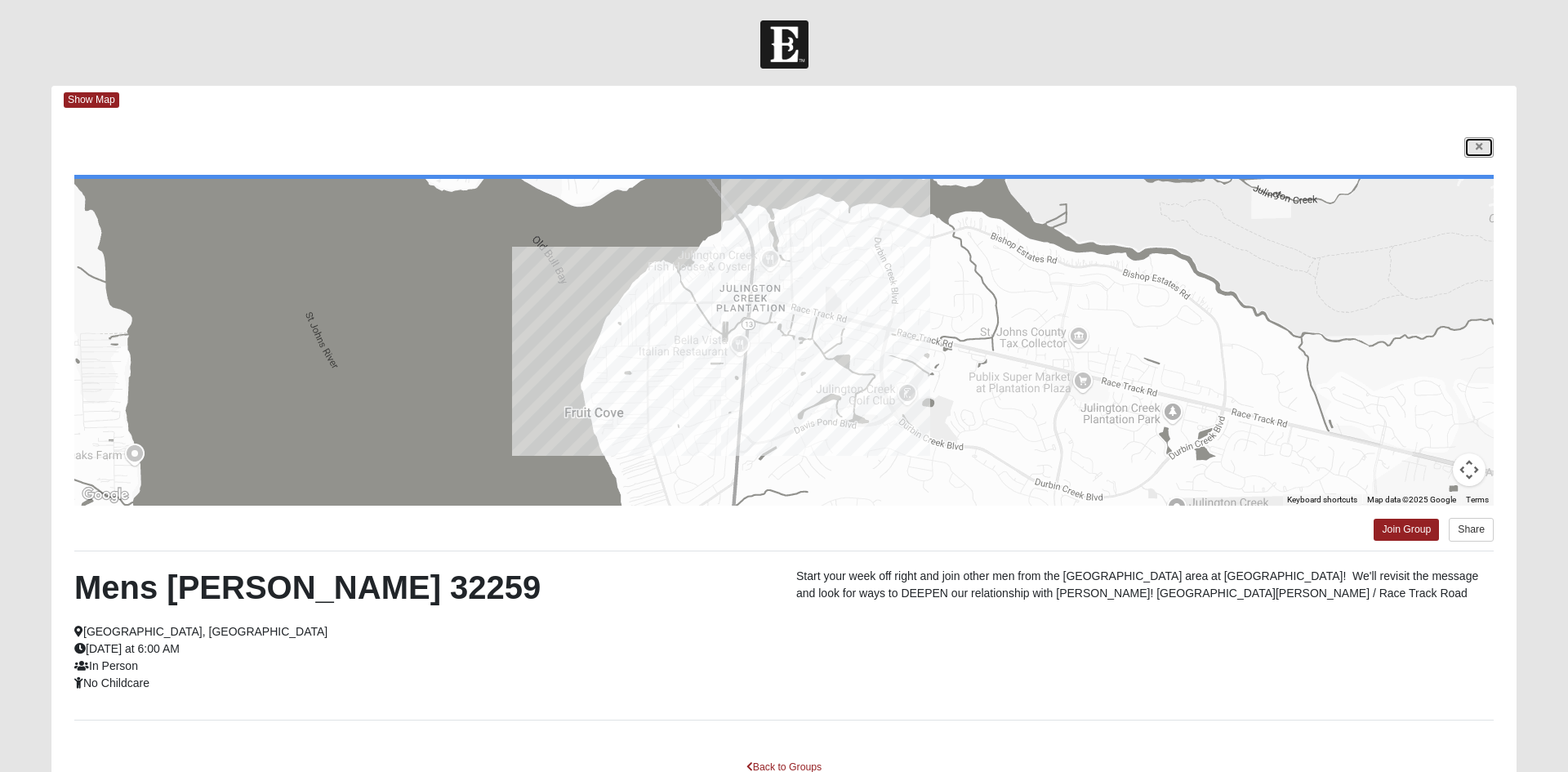
click at [1493, 153] on link at bounding box center [1479, 147] width 29 height 20
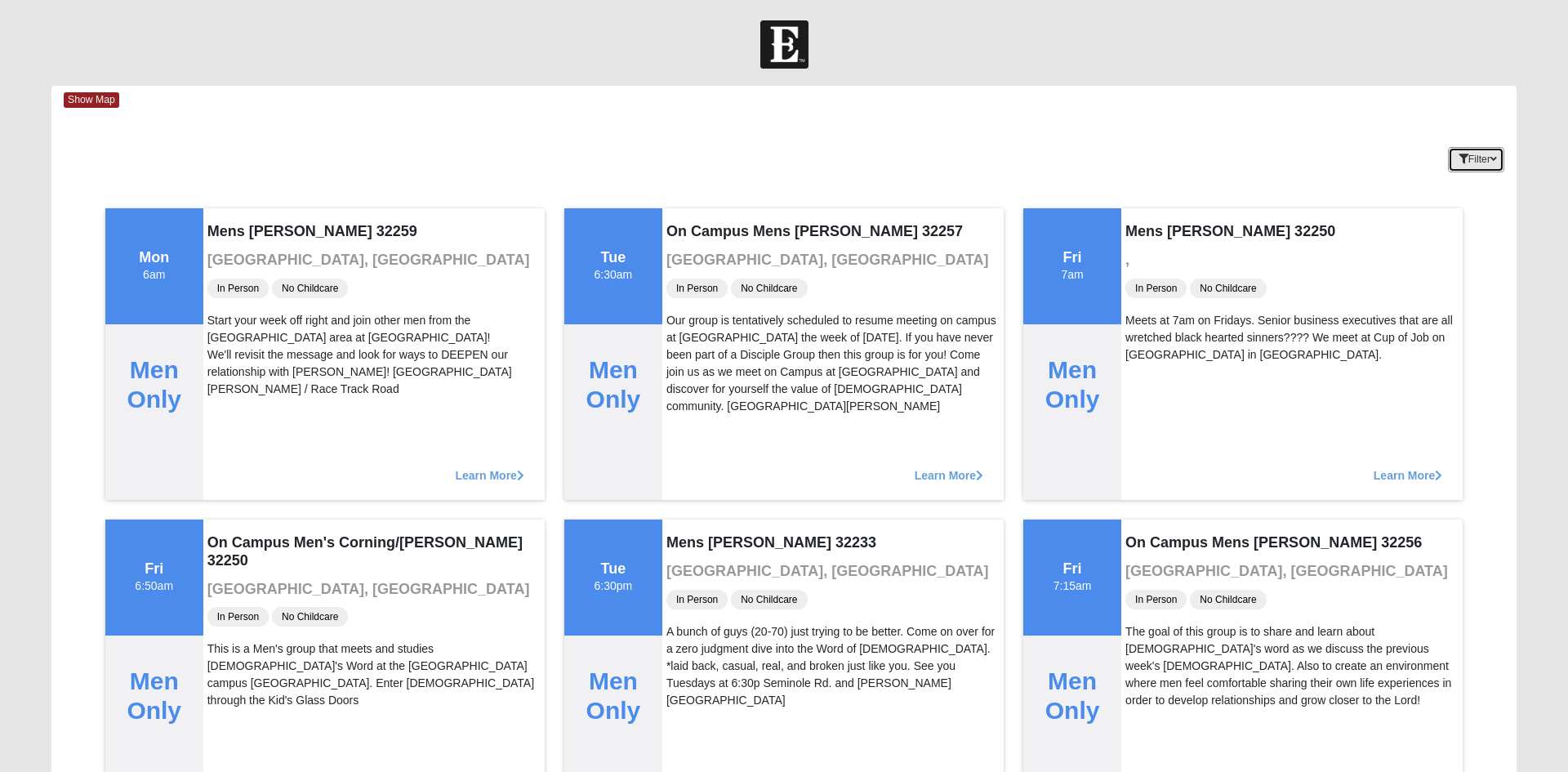
click at [1494, 160] on icon "button" at bounding box center [1493, 159] width 6 height 10
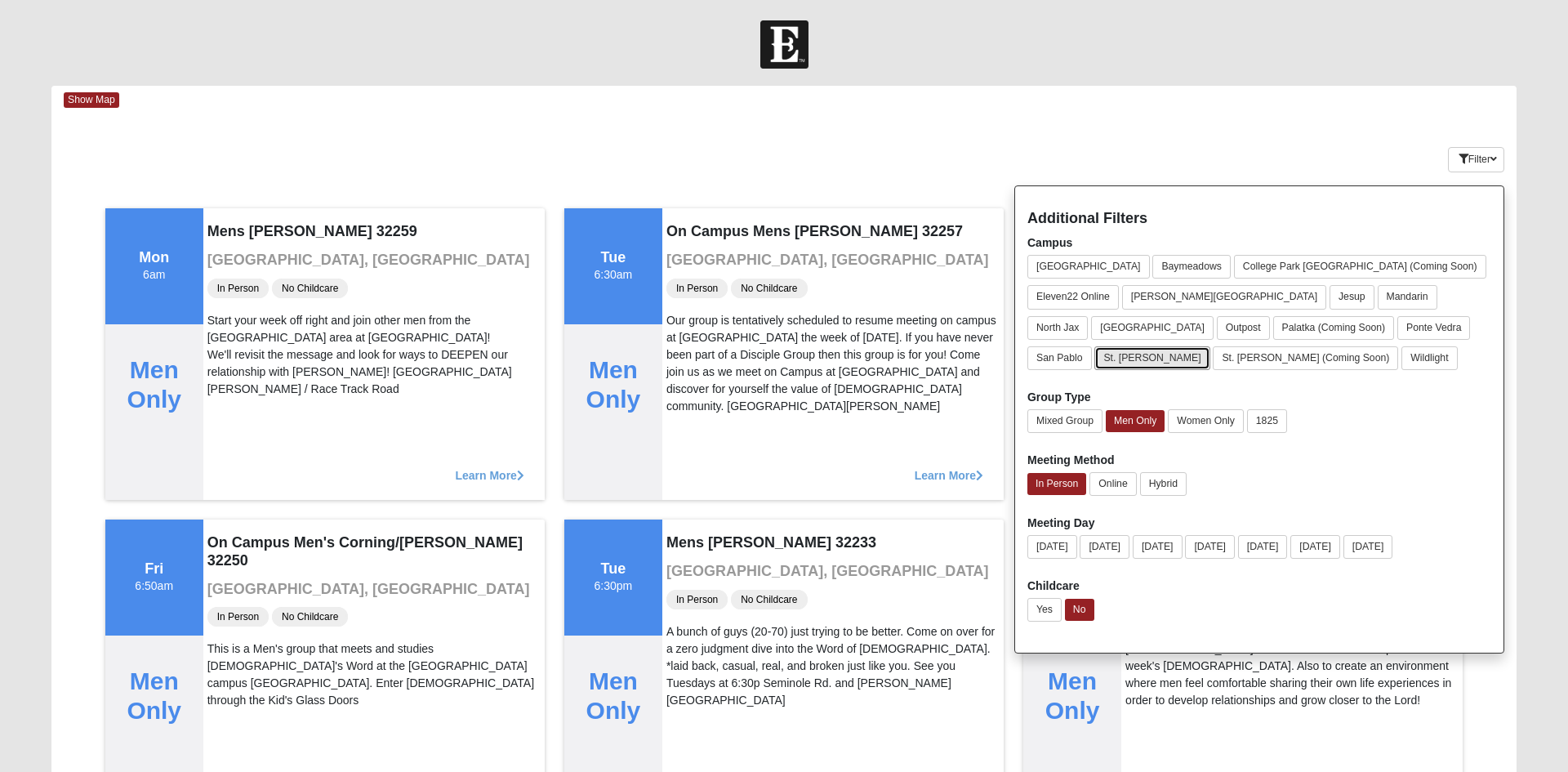
click at [1210, 346] on button "St. [PERSON_NAME]" at bounding box center [1152, 358] width 115 height 24
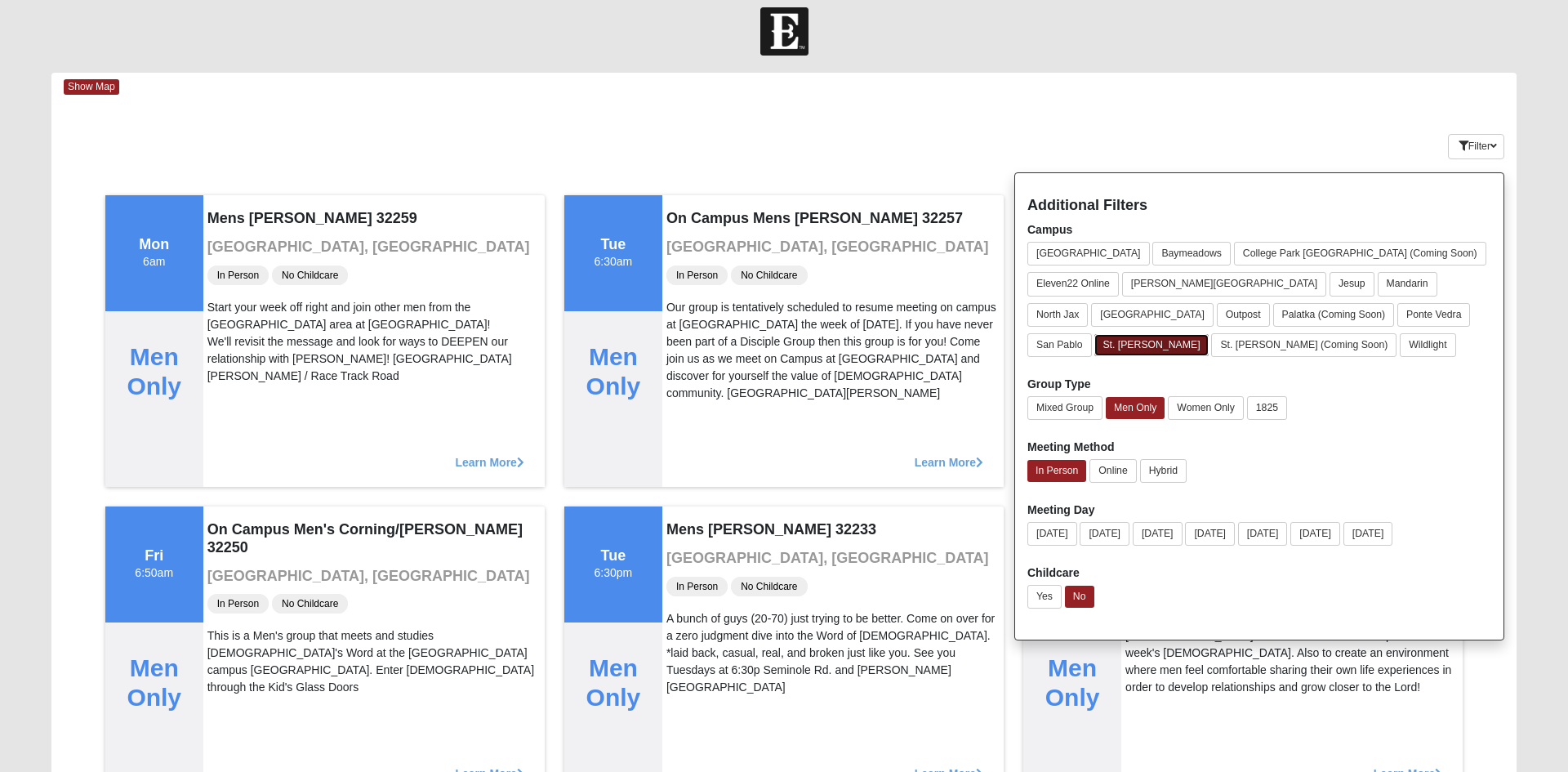
scroll to position [12, 0]
click at [1208, 335] on button "St. [PERSON_NAME]" at bounding box center [1151, 346] width 113 height 22
click at [1210, 334] on button "St. [PERSON_NAME]" at bounding box center [1152, 346] width 115 height 24
click at [970, 119] on div "Keywords Filter Additional Filters Campus Arlington Baymeadows College Park Orl…" at bounding box center [784, 143] width 1465 height 60
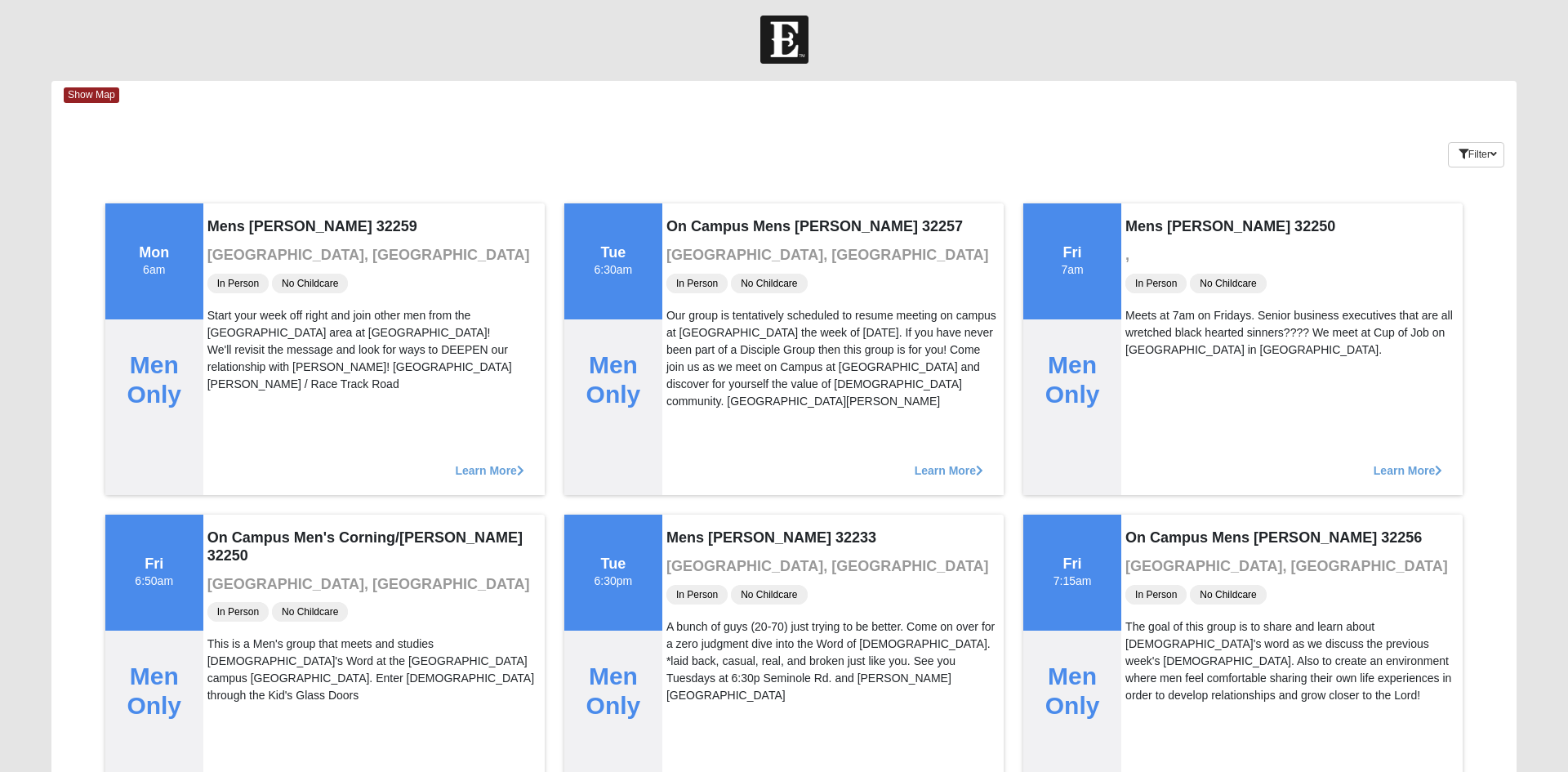
scroll to position [0, 0]
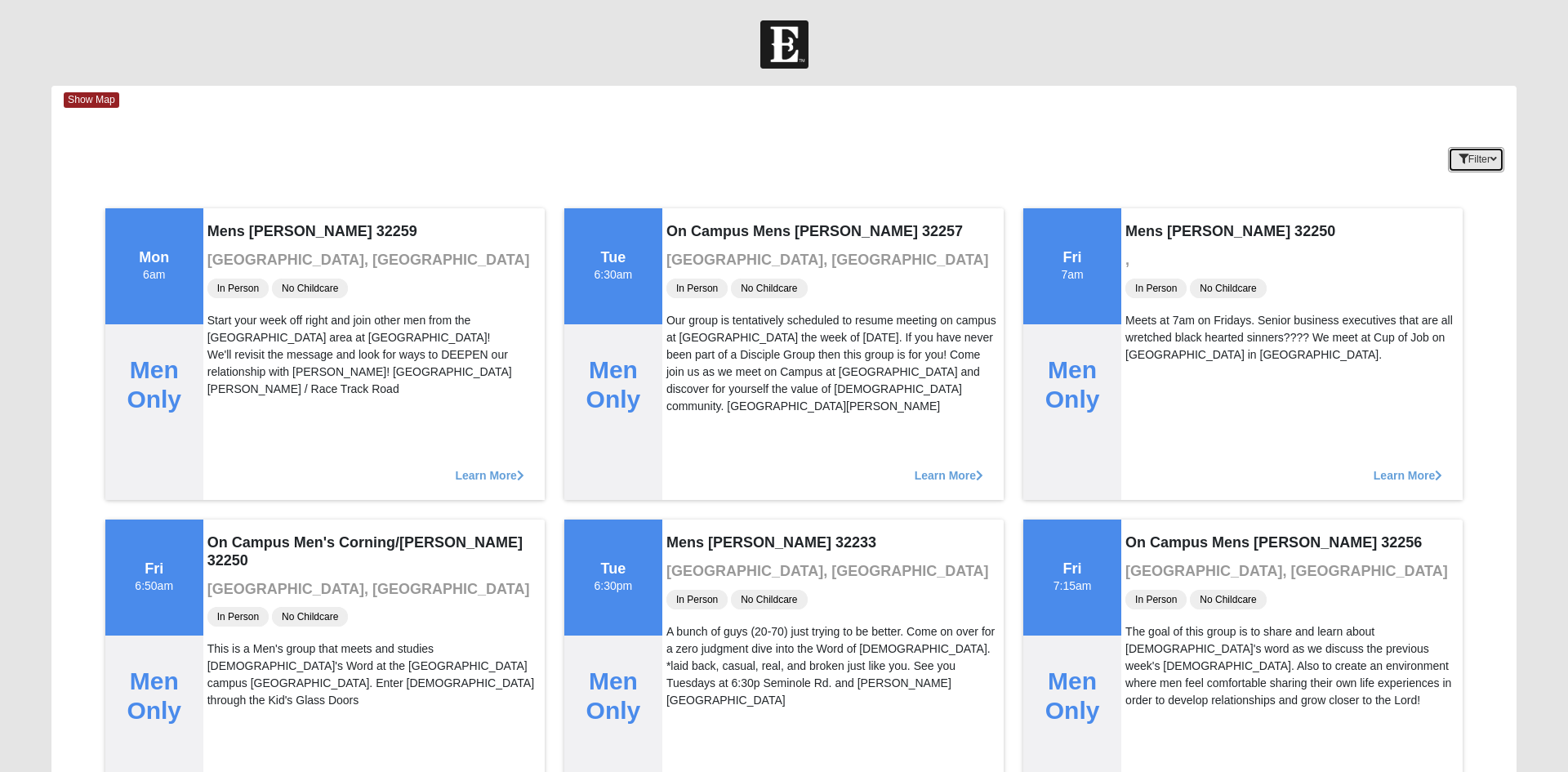
click at [1494, 160] on icon "button" at bounding box center [1493, 159] width 6 height 10
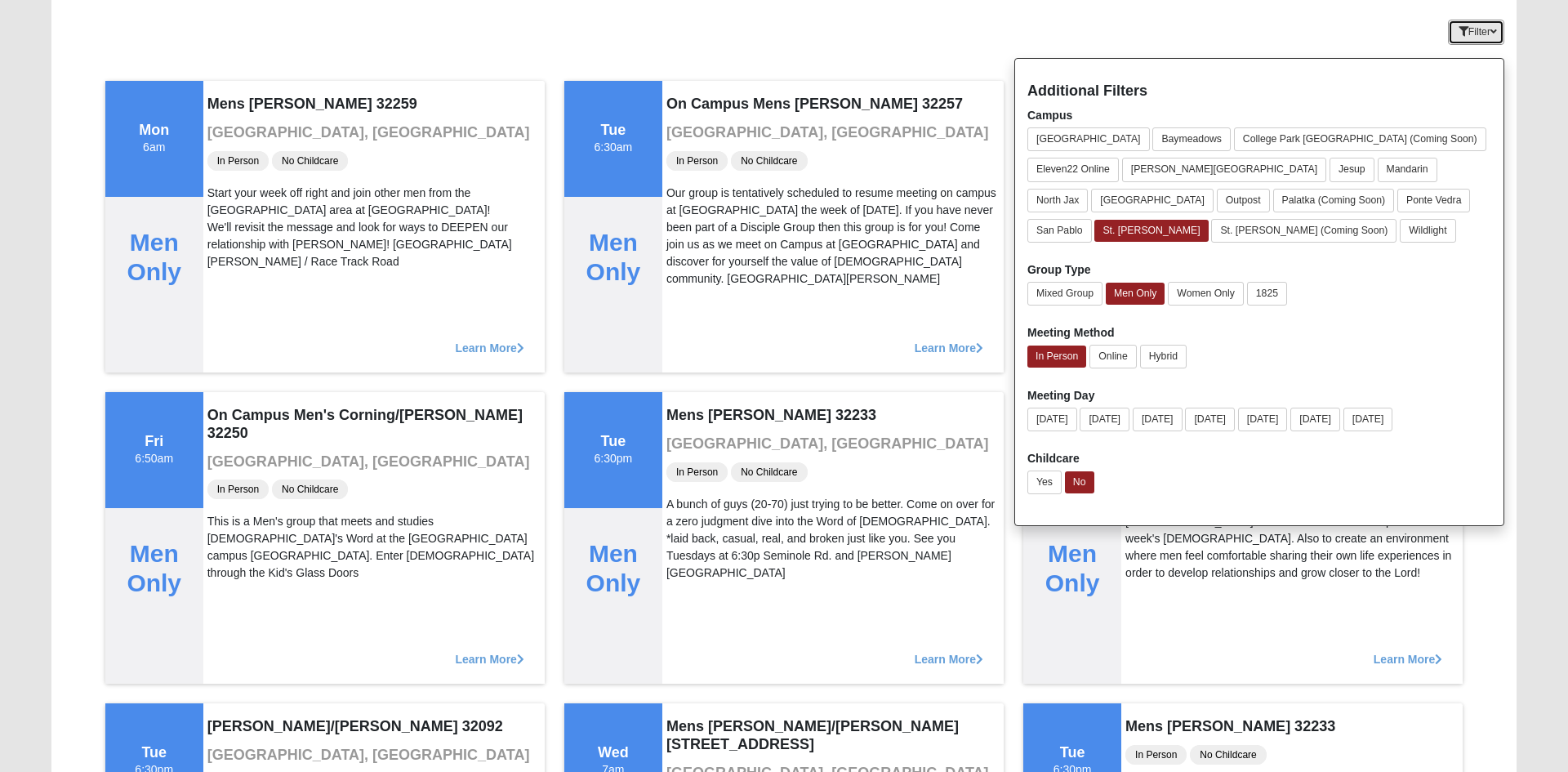
scroll to position [124, 0]
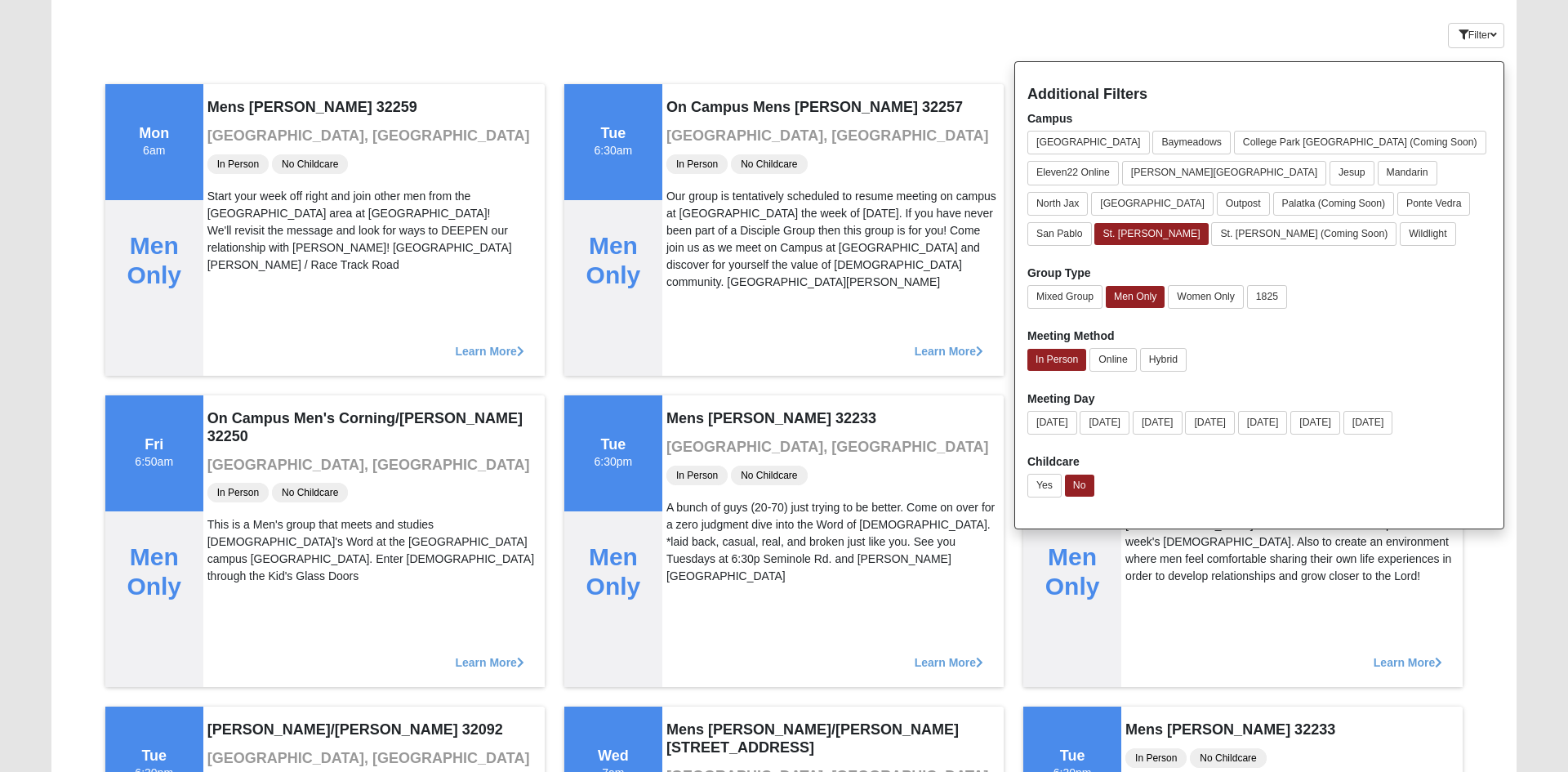
click at [1387, 482] on div "Yes No" at bounding box center [1259, 488] width 464 height 30
click at [1422, 498] on div "Yes No" at bounding box center [1259, 488] width 464 height 30
click at [1407, 301] on div "Mixed Group Men Only Women Only 1825" at bounding box center [1259, 300] width 464 height 30
click at [958, 55] on div "Keywords Filter Additional Filters Campus Arlington Baymeadows College Park Orl…" at bounding box center [784, 32] width 1465 height 60
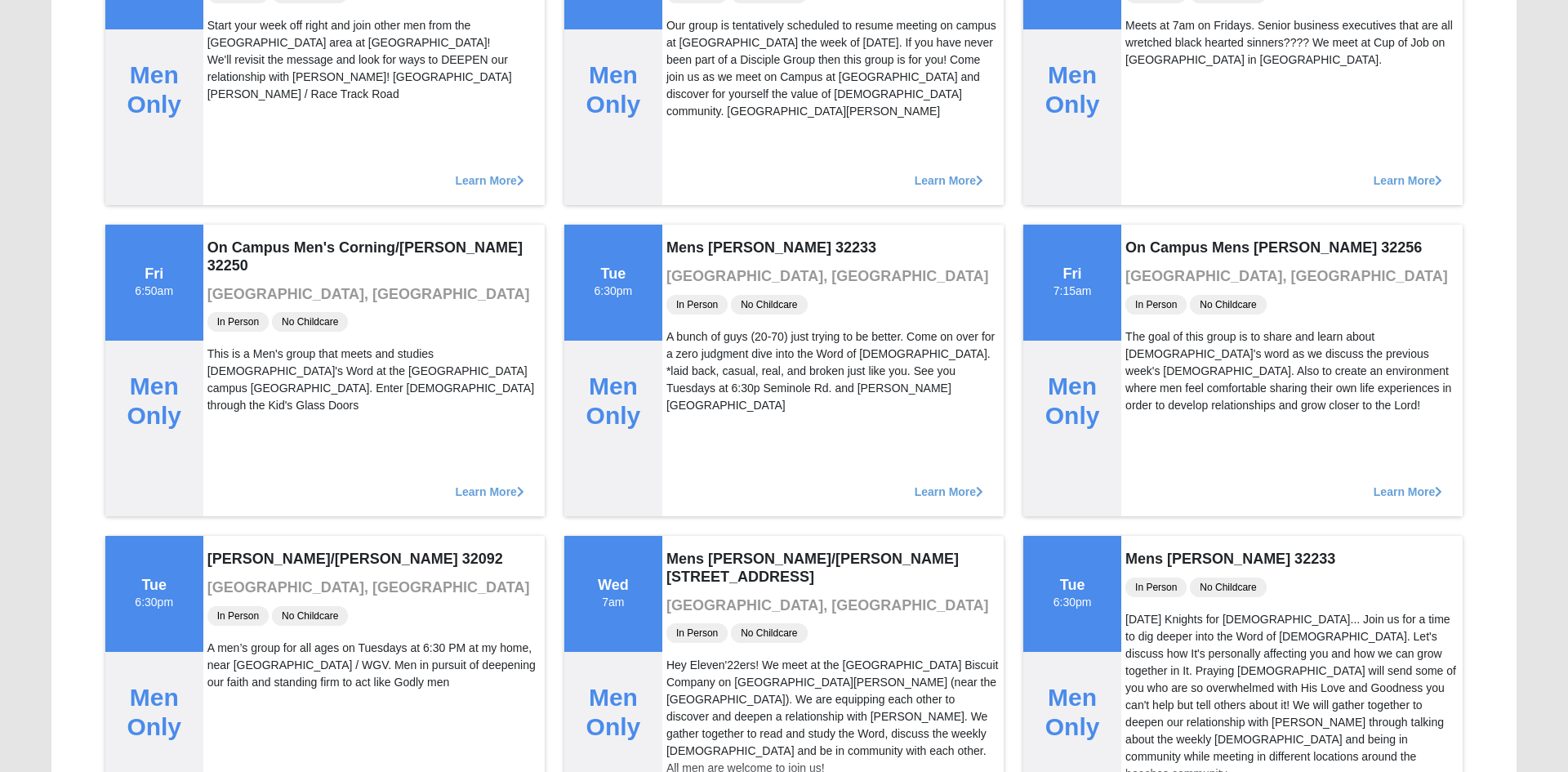
scroll to position [0, 0]
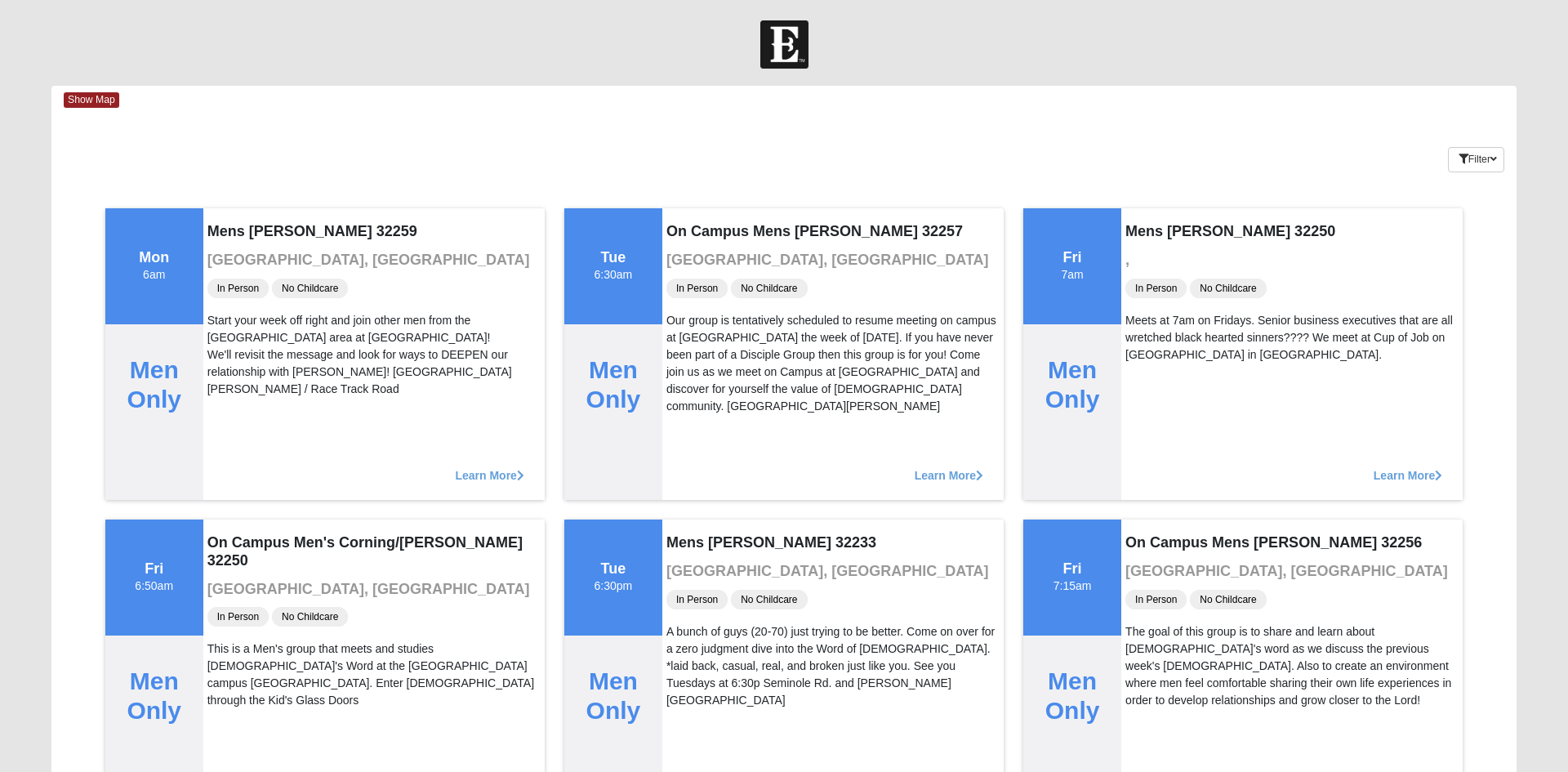
click at [431, 63] on div at bounding box center [784, 44] width 1568 height 48
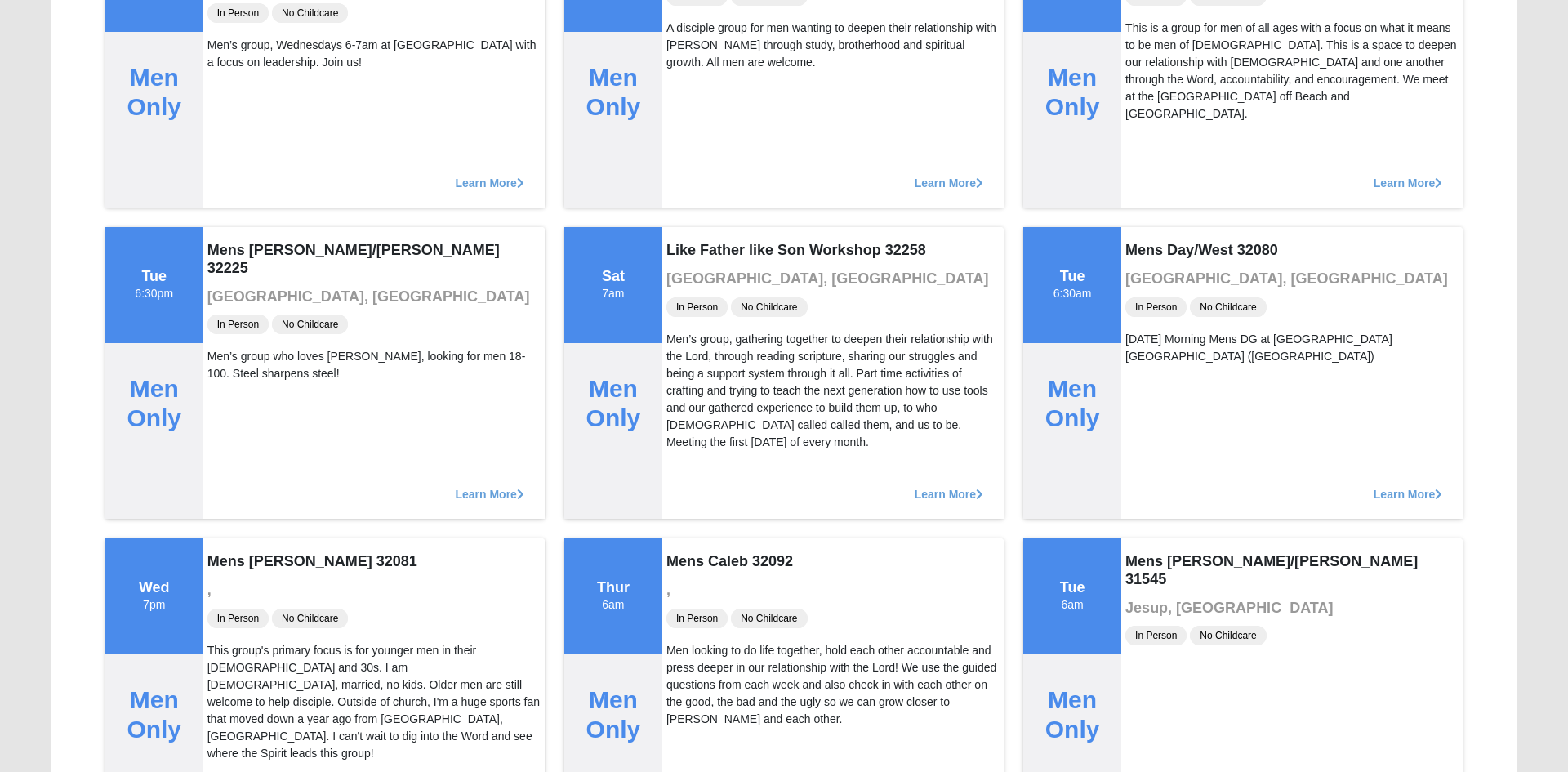
scroll to position [9936, 0]
